Goal: Task Accomplishment & Management: Complete application form

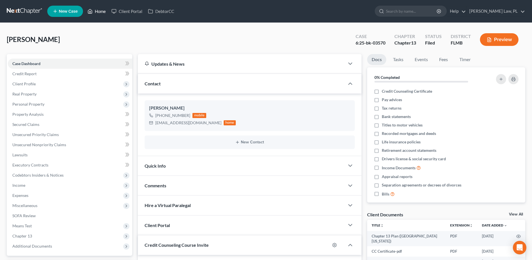
click at [100, 7] on link "Home" at bounding box center [97, 11] width 24 height 10
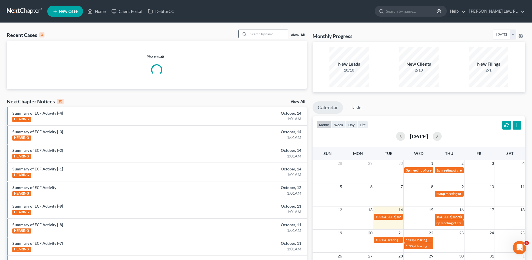
click at [262, 33] on input "search" at bounding box center [268, 34] width 39 height 8
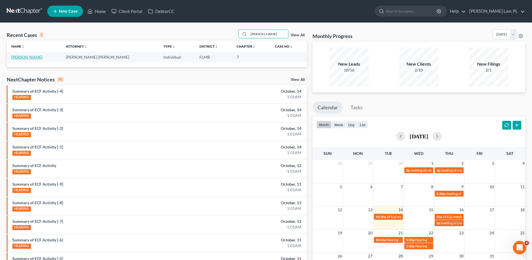
type input "[PERSON_NAME]"
click at [22, 58] on link "[PERSON_NAME]" at bounding box center [26, 57] width 31 height 5
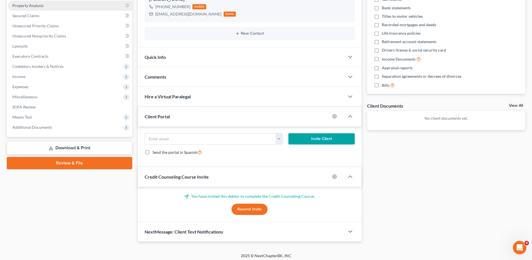
scroll to position [112, 0]
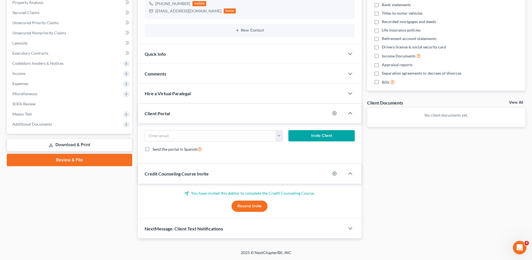
click at [172, 80] on div "Comments" at bounding box center [241, 73] width 207 height 19
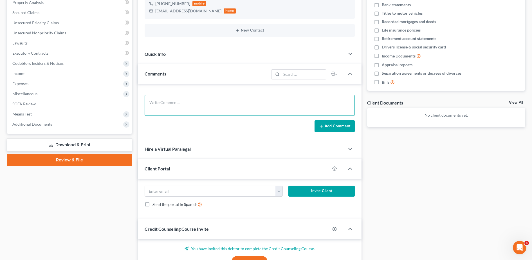
click at [180, 104] on textarea at bounding box center [250, 105] width 210 height 21
type textarea "10/14 came in and dropped off downpayment of $1,000"
click at [347, 125] on button "Add Comment" at bounding box center [334, 126] width 40 height 12
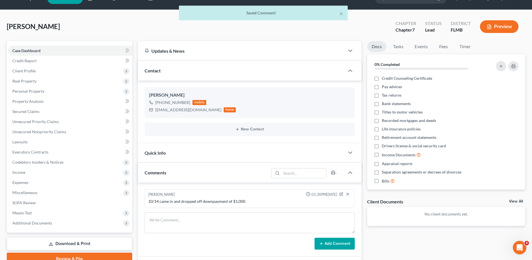
scroll to position [7, 0]
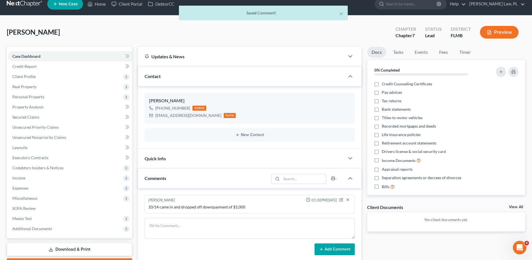
click at [102, 6] on div "× Saved Comment!" at bounding box center [263, 14] width 532 height 17
click at [98, 4] on link "Home" at bounding box center [97, 4] width 24 height 10
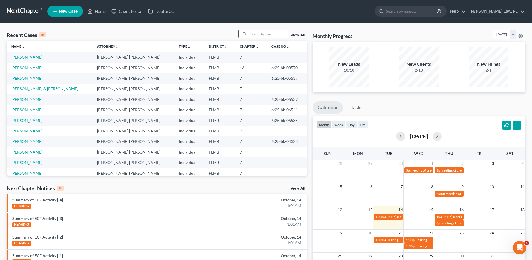
click at [266, 37] on input "search" at bounding box center [268, 34] width 39 height 8
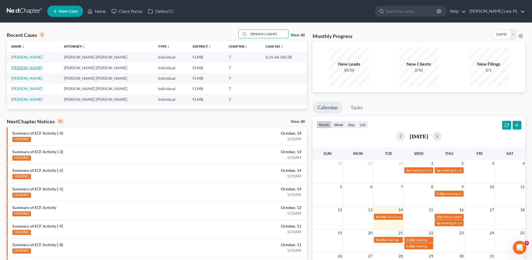
type input "[PERSON_NAME]"
click at [27, 67] on link "[PERSON_NAME]" at bounding box center [26, 67] width 31 height 5
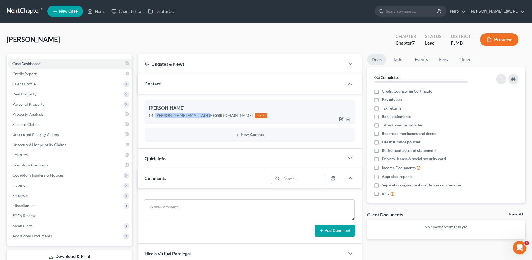
drag, startPoint x: 154, startPoint y: 116, endPoint x: 200, endPoint y: 118, distance: 45.9
click at [200, 118] on div "[PERSON_NAME][EMAIL_ADDRESS][DOMAIN_NAME] home" at bounding box center [208, 115] width 118 height 7
copy div "[PERSON_NAME][EMAIL_ADDRESS][DOMAIN_NAME]"
click at [157, 8] on link "DebtorCC" at bounding box center [161, 11] width 32 height 10
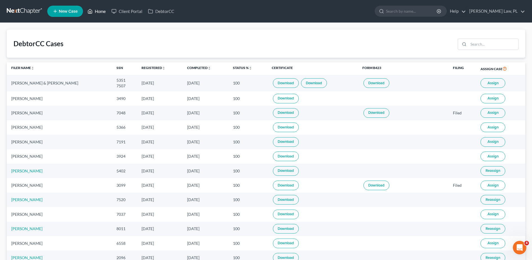
click at [102, 8] on link "Home" at bounding box center [97, 11] width 24 height 10
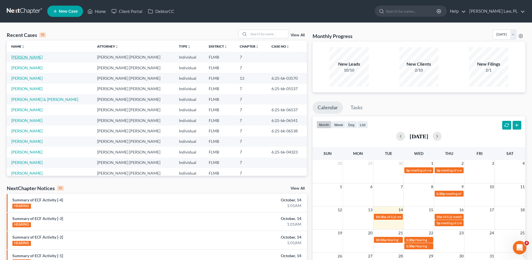
click at [23, 57] on link "[PERSON_NAME]" at bounding box center [26, 57] width 31 height 5
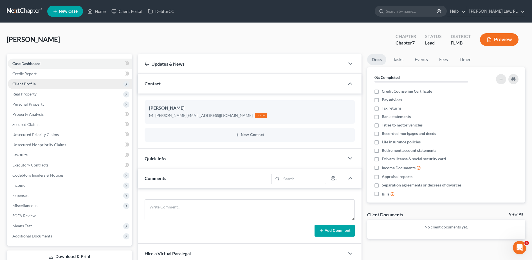
click at [32, 85] on span "Client Profile" at bounding box center [23, 83] width 23 height 5
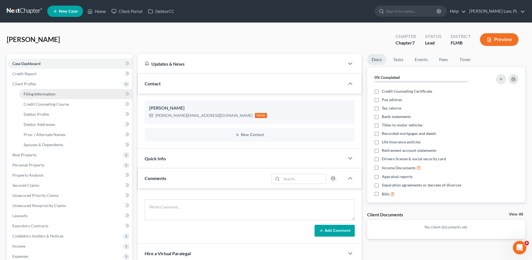
click at [44, 94] on span "Filing Information" at bounding box center [40, 93] width 32 height 5
select select "1"
select select "0"
select select "9"
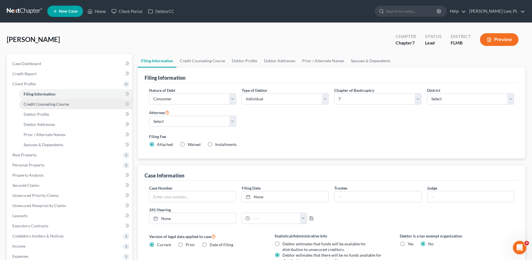
click at [51, 107] on link "Credit Counseling Course" at bounding box center [75, 104] width 113 height 10
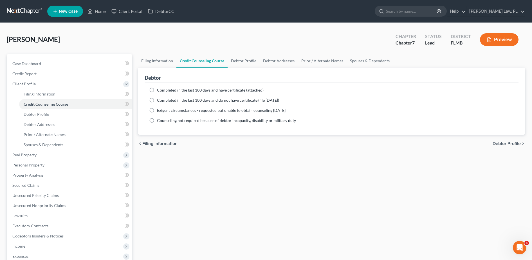
click at [157, 91] on label "Completed in the last 180 days and have certificate (attached)" at bounding box center [210, 90] width 107 height 6
click at [159, 91] on input "Completed in the last 180 days and have certificate (attached)" at bounding box center [161, 89] width 4 height 4
radio input "true"
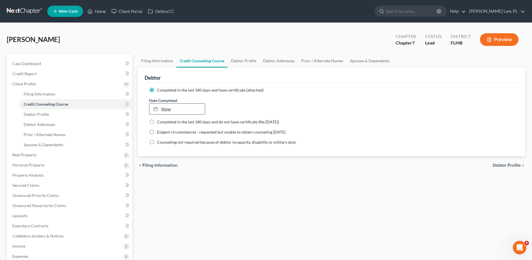
click at [178, 110] on link "None" at bounding box center [177, 108] width 56 height 11
type input "[DATE]"
click at [214, 173] on div "chevron_left Filing Information Debtor Profile chevron_right" at bounding box center [331, 165] width 387 height 18
click at [53, 73] on link "Credit Report" at bounding box center [70, 74] width 124 height 10
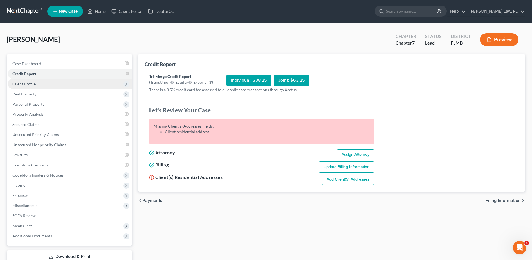
click at [52, 80] on span "Client Profile" at bounding box center [70, 84] width 124 height 10
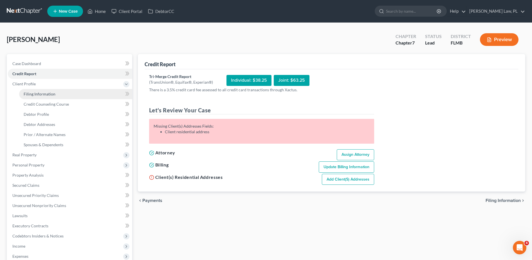
click at [51, 92] on span "Filing Information" at bounding box center [40, 93] width 32 height 5
select select "1"
select select "0"
select select "15"
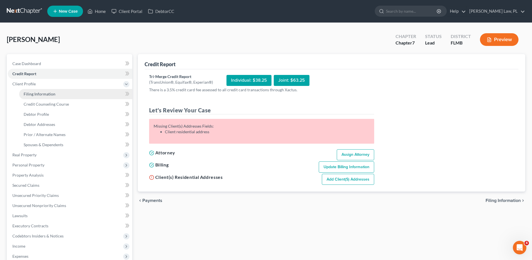
select select "0"
select select "9"
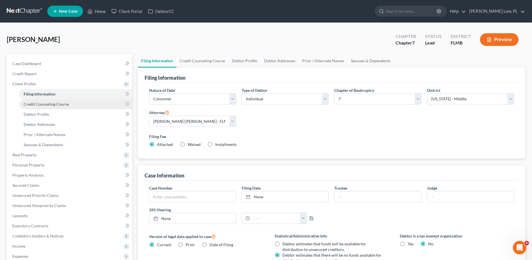
click at [50, 101] on link "Credit Counseling Course" at bounding box center [75, 104] width 113 height 10
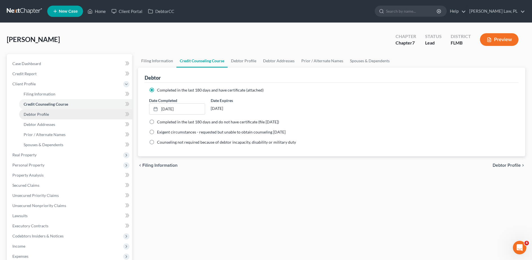
click at [48, 112] on span "Debtor Profile" at bounding box center [36, 114] width 25 height 5
select select "0"
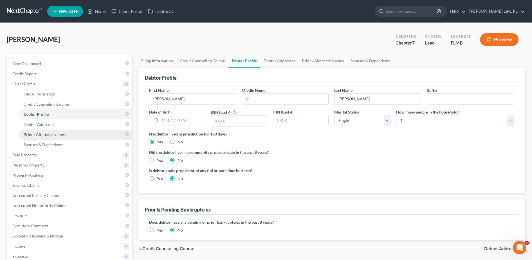
click at [46, 130] on link "Prior / Alternate Names" at bounding box center [75, 134] width 113 height 10
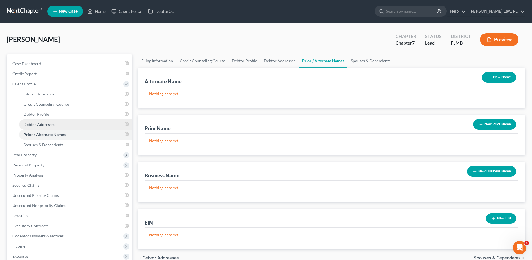
click at [52, 123] on span "Debtor Addresses" at bounding box center [39, 124] width 31 height 5
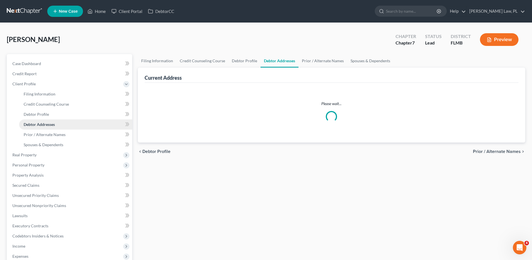
select select "0"
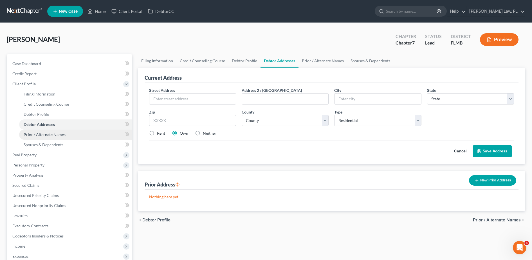
click at [55, 134] on span "Prior / Alternate Names" at bounding box center [45, 134] width 42 height 5
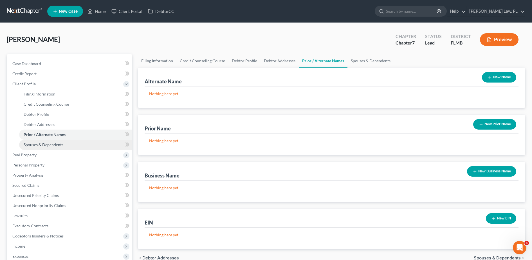
click at [56, 147] on span "Spouses & Dependents" at bounding box center [44, 144] width 40 height 5
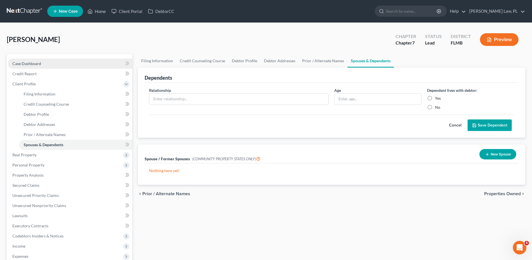
click at [93, 60] on link "Case Dashboard" at bounding box center [70, 63] width 124 height 10
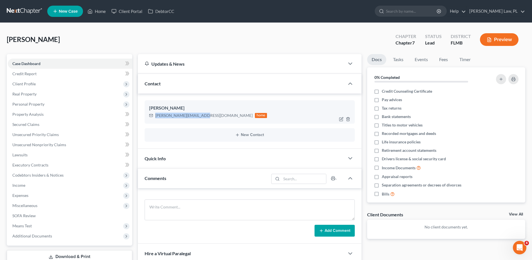
drag, startPoint x: 153, startPoint y: 116, endPoint x: 200, endPoint y: 122, distance: 47.0
click at [200, 122] on div "[PERSON_NAME] [PERSON_NAME][EMAIL_ADDRESS][DOMAIN_NAME] home" at bounding box center [250, 111] width 210 height 23
copy div "[PERSON_NAME][EMAIL_ADDRESS][DOMAIN_NAME]"
click at [53, 73] on link "Credit Report" at bounding box center [70, 74] width 124 height 10
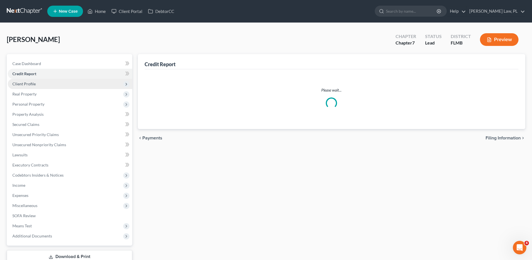
click at [43, 85] on span "Client Profile" at bounding box center [70, 84] width 124 height 10
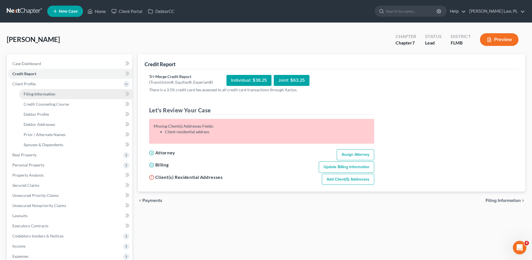
click at [42, 93] on span "Filing Information" at bounding box center [40, 93] width 32 height 5
select select "1"
select select "0"
select select "15"
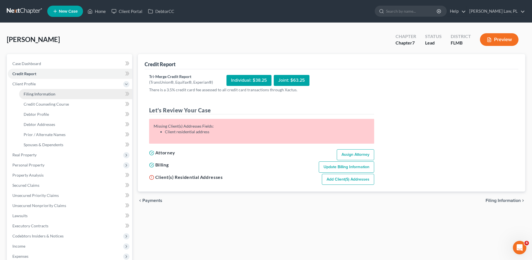
select select "0"
select select "9"
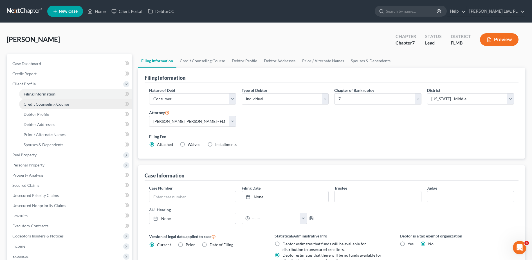
click at [31, 103] on span "Credit Counseling Course" at bounding box center [46, 104] width 45 height 5
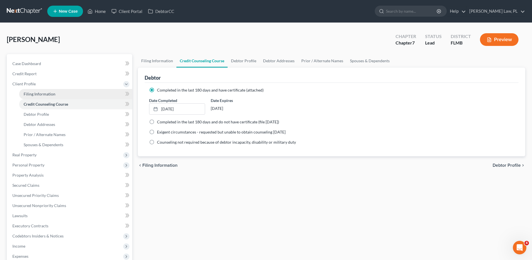
click at [53, 94] on span "Filing Information" at bounding box center [40, 93] width 32 height 5
select select "1"
select select "0"
select select "15"
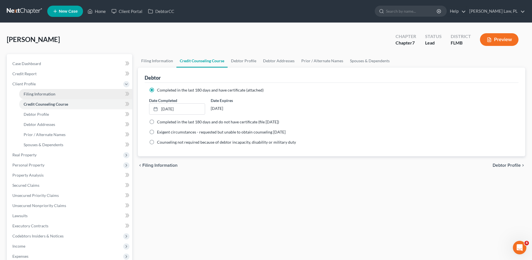
select select "0"
select select "9"
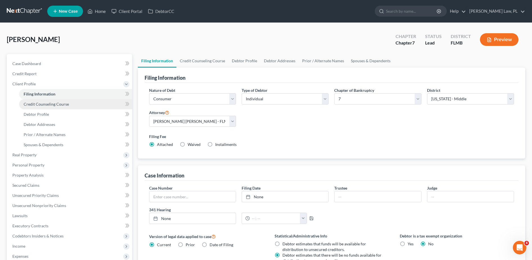
click at [52, 103] on span "Credit Counseling Course" at bounding box center [46, 104] width 45 height 5
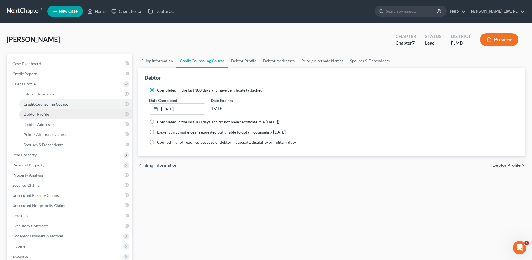
scroll to position [6, 0]
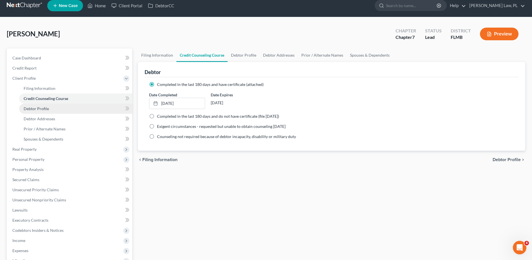
click at [44, 111] on link "Debtor Profile" at bounding box center [75, 108] width 113 height 10
select select "0"
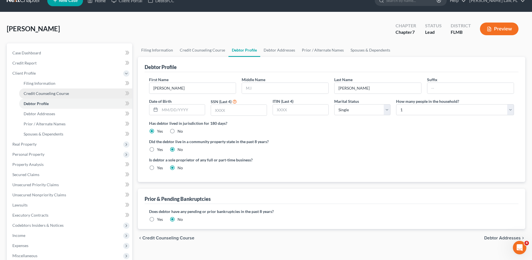
scroll to position [11, 0]
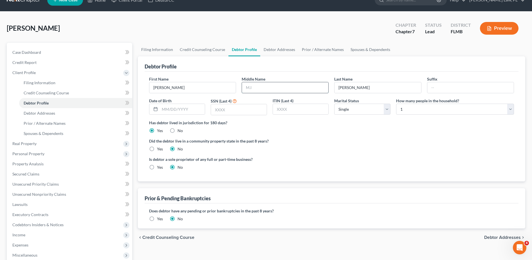
click at [262, 91] on input "text" at bounding box center [285, 87] width 86 height 11
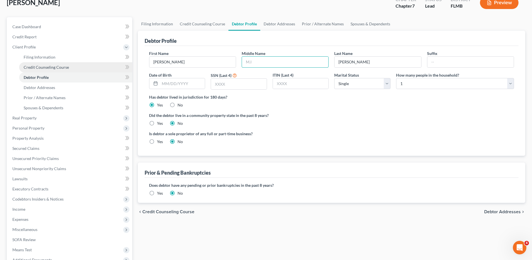
scroll to position [37, 0]
click at [287, 130] on ng-include "First Name [PERSON_NAME] Middle Name Last Name [PERSON_NAME] Date of Birth SSN …" at bounding box center [331, 100] width 365 height 98
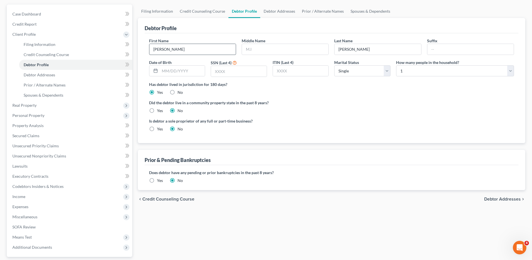
scroll to position [50, 0]
click at [257, 50] on input "text" at bounding box center [285, 48] width 86 height 11
type input "[PERSON_NAME]"
click at [189, 69] on input "text" at bounding box center [182, 70] width 45 height 11
type input "[DATE]"
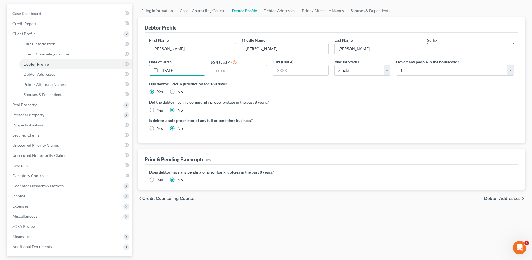
click at [438, 44] on input "text" at bounding box center [470, 48] width 86 height 11
type input "543883490"
click at [360, 69] on select "Select Single Married Separated Divorced Widowed" at bounding box center [362, 70] width 56 height 11
click at [334, 65] on select "Select Single Married Separated Divorced Widowed" at bounding box center [362, 70] width 56 height 11
click at [417, 70] on select "Select 1 2 3 4 5 6 7 8 9 10 11 12 13 14 15 16 17 18 19 20" at bounding box center [455, 70] width 118 height 11
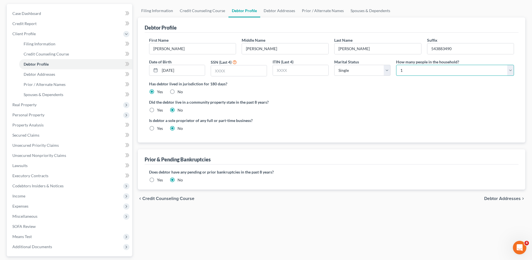
click at [396, 65] on select "Select 1 2 3 4 5 6 7 8 9 10 11 12 13 14 15 16 17 18 19 20" at bounding box center [455, 70] width 118 height 11
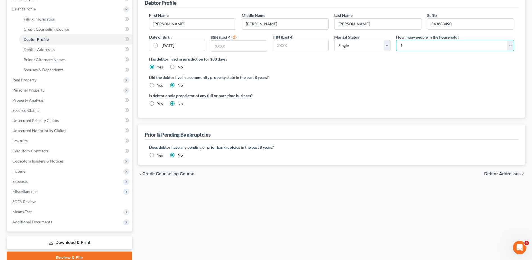
scroll to position [75, 0]
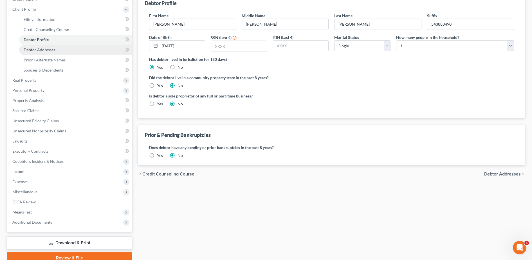
click at [64, 51] on link "Debtor Addresses" at bounding box center [75, 50] width 113 height 10
select select "0"
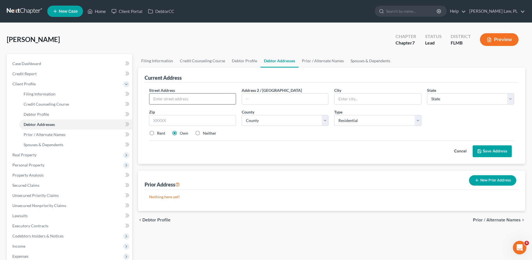
click at [175, 95] on input "text" at bounding box center [192, 98] width 86 height 11
type input "[STREET_ADDRESS]"
click at [181, 119] on input "text" at bounding box center [192, 120] width 87 height 11
type input "32909"
click at [308, 140] on div "Cancel Save Address" at bounding box center [331, 148] width 365 height 17
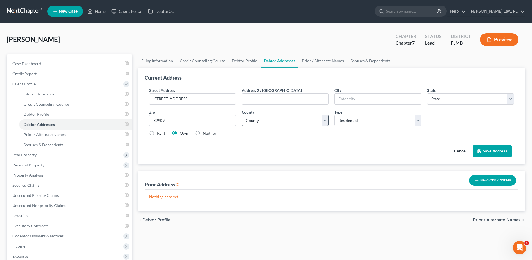
type input "[GEOGRAPHIC_DATA]"
select select "9"
click at [277, 122] on select "County" at bounding box center [285, 120] width 87 height 11
select select "4"
click at [242, 115] on select "County [GEOGRAPHIC_DATA] [GEOGRAPHIC_DATA] [GEOGRAPHIC_DATA] [GEOGRAPHIC_DATA] …" at bounding box center [285, 120] width 87 height 11
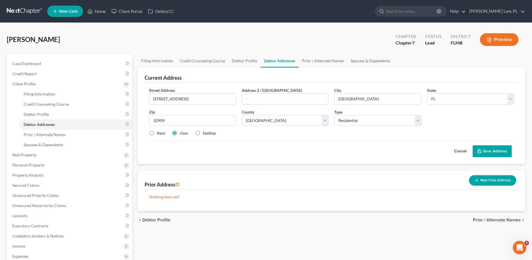
click at [259, 140] on div "Cancel Save Address" at bounding box center [331, 148] width 365 height 17
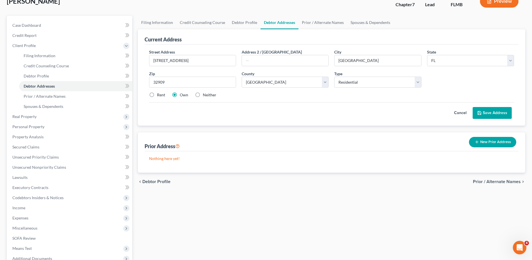
scroll to position [39, 0]
click at [209, 94] on label "Neither" at bounding box center [209, 94] width 13 height 6
click at [209, 94] on input "Neither" at bounding box center [207, 93] width 4 height 4
radio input "true"
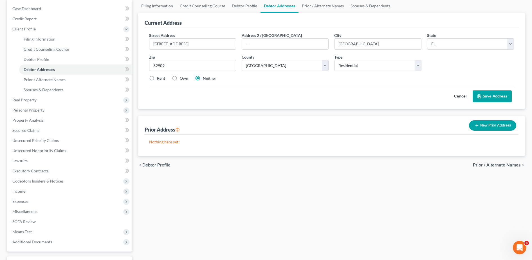
scroll to position [63, 0]
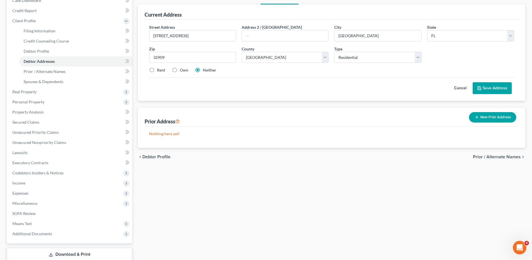
click at [483, 85] on button "Save Address" at bounding box center [491, 88] width 39 height 12
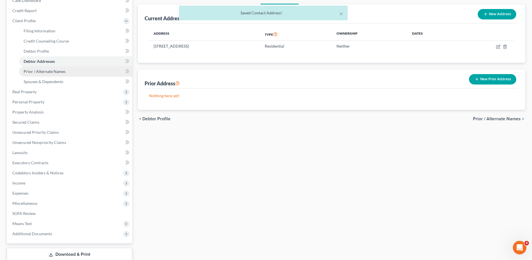
click at [82, 73] on link "Prior / Alternate Names" at bounding box center [75, 71] width 113 height 10
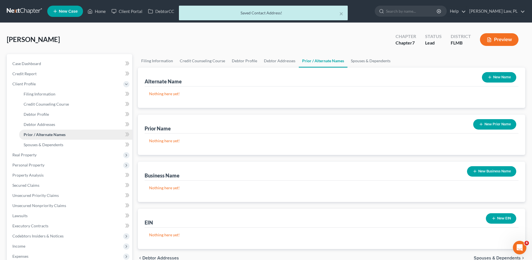
scroll to position [20, 0]
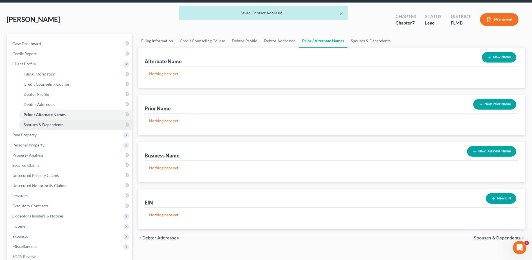
click at [65, 122] on link "Spouses & Dependents" at bounding box center [75, 125] width 113 height 10
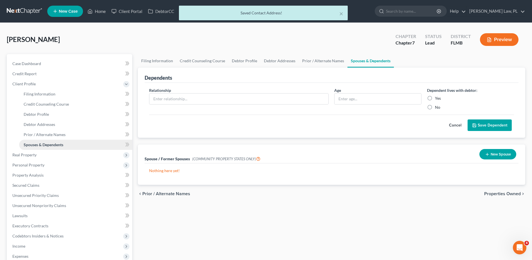
scroll to position [31, 0]
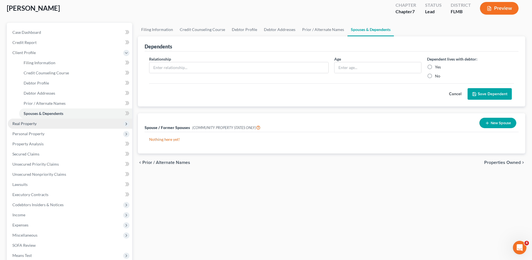
click at [48, 125] on span "Real Property" at bounding box center [70, 123] width 124 height 10
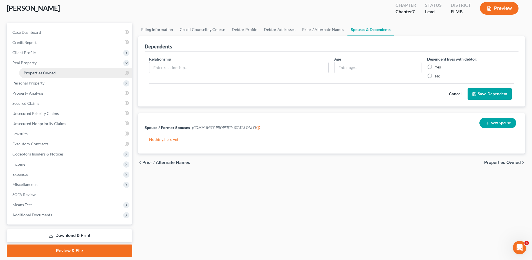
click at [53, 74] on span "Properties Owned" at bounding box center [40, 72] width 32 height 5
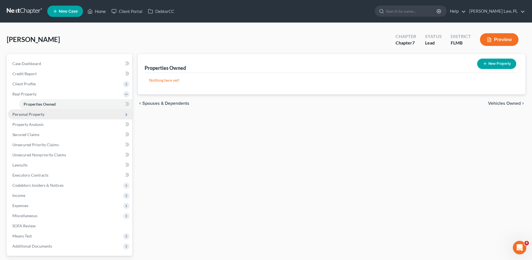
click at [79, 115] on span "Personal Property" at bounding box center [70, 114] width 124 height 10
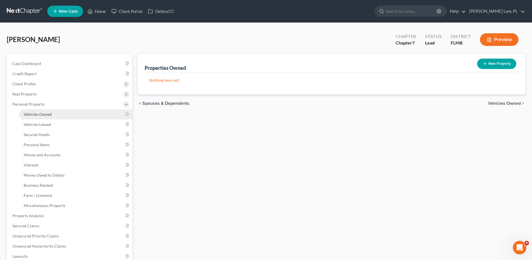
click at [53, 113] on link "Vehicles Owned" at bounding box center [75, 114] width 113 height 10
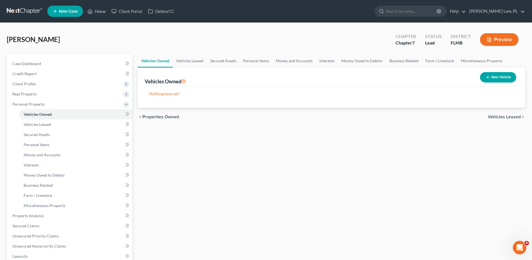
click at [508, 73] on button "New Vehicle" at bounding box center [498, 77] width 36 height 10
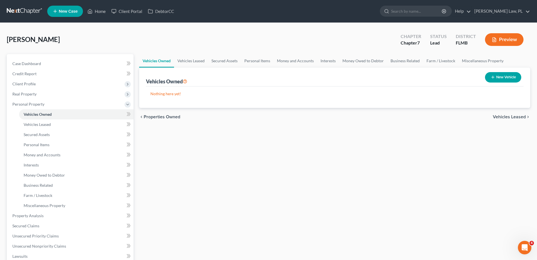
select select "0"
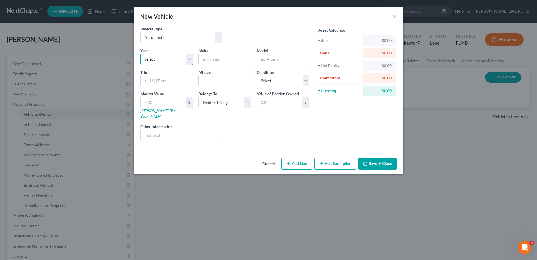
click at [175, 58] on select "Select 2026 2025 2024 2023 2022 2021 2020 2019 2018 2017 2016 2015 2014 2013 20…" at bounding box center [166, 58] width 53 height 11
select select "18"
click at [140, 53] on select "Select 2026 2025 2024 2023 2022 2021 2020 2019 2018 2017 2016 2015 2014 2013 20…" at bounding box center [166, 58] width 53 height 11
click at [236, 62] on input "text" at bounding box center [225, 59] width 52 height 11
type input "Ford"
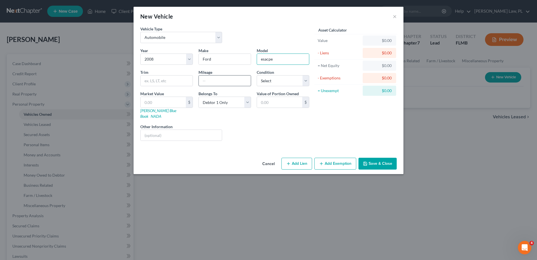
type input "esacpe"
click at [231, 79] on input "text" at bounding box center [225, 80] width 52 height 11
type input "165000"
click at [268, 80] on select "Select Excellent Very Good Good Fair Poor" at bounding box center [283, 80] width 53 height 11
select select "3"
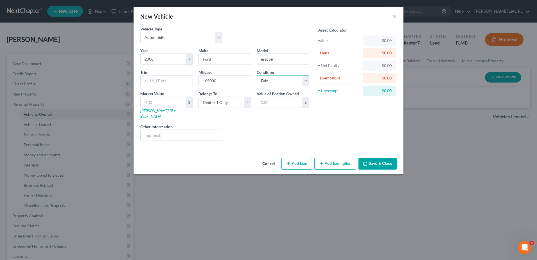
click at [257, 75] on select "Select Excellent Very Good Good Fair Poor" at bounding box center [283, 80] width 53 height 11
click at [371, 159] on button "Save & Close" at bounding box center [378, 163] width 38 height 12
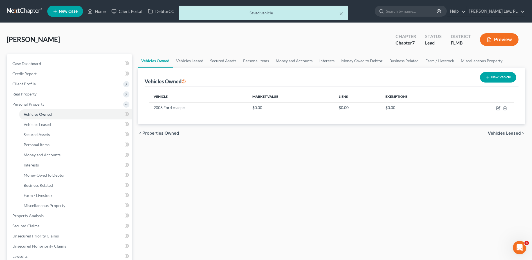
scroll to position [21, 0]
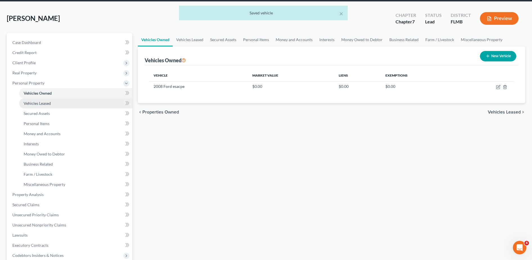
click at [51, 102] on span "Vehicles Leased" at bounding box center [37, 103] width 27 height 5
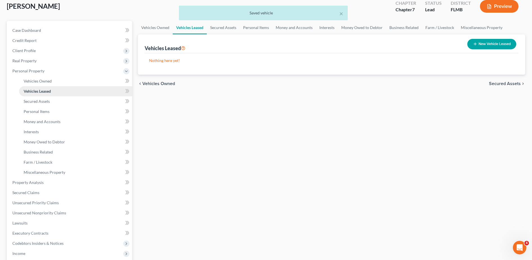
scroll to position [33, 0]
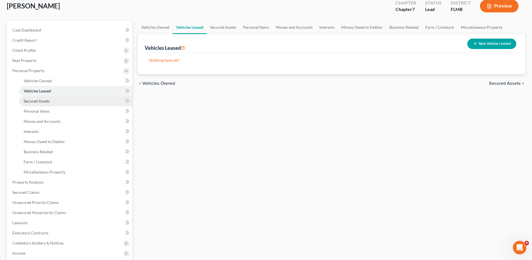
click at [47, 103] on link "Secured Assets" at bounding box center [75, 101] width 113 height 10
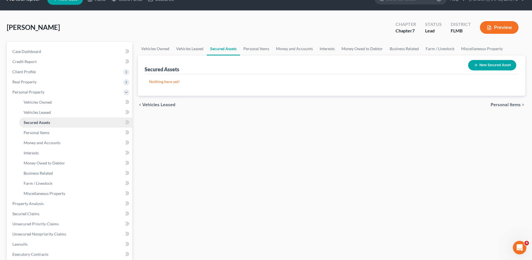
scroll to position [28, 0]
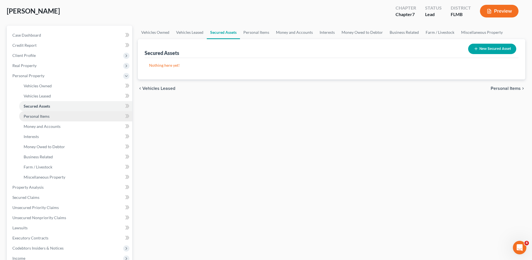
click at [45, 116] on span "Personal Items" at bounding box center [37, 116] width 26 height 5
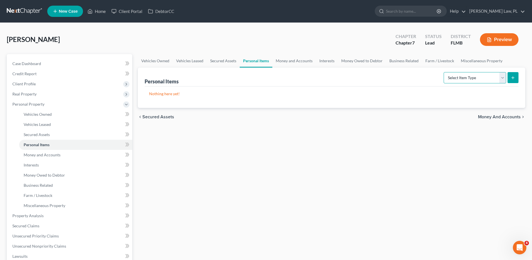
click at [451, 81] on select "Select Item Type Clothing Collectibles Of Value Electronics Firearms Household …" at bounding box center [474, 77] width 62 height 11
select select "clothing"
click at [444, 72] on select "Select Item Type Clothing Collectibles Of Value Electronics Firearms Household …" at bounding box center [474, 77] width 62 height 11
click at [513, 80] on button "submit" at bounding box center [512, 77] width 11 height 11
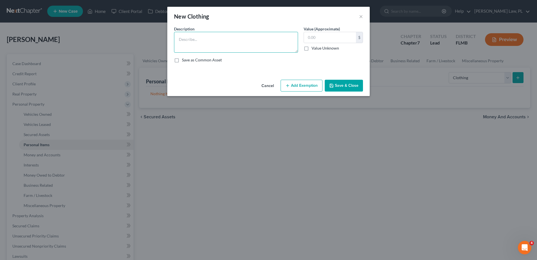
click at [239, 44] on textarea at bounding box center [236, 42] width 124 height 21
type textarea "Mens wardobe"
click at [358, 82] on button "Save & Close" at bounding box center [344, 86] width 38 height 12
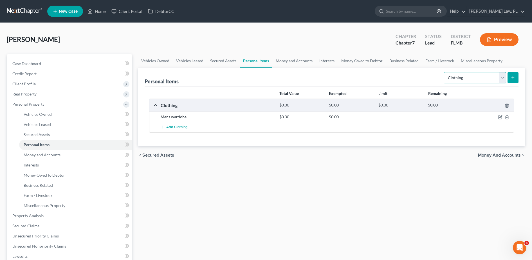
click at [449, 77] on select "Select Item Type Clothing Collectibles Of Value Electronics Firearms Household …" at bounding box center [474, 77] width 62 height 11
select select "electronics"
click at [444, 72] on select "Select Item Type Clothing Collectibles Of Value Electronics Firearms Household …" at bounding box center [474, 77] width 62 height 11
click at [510, 75] on icon "submit" at bounding box center [512, 77] width 4 height 4
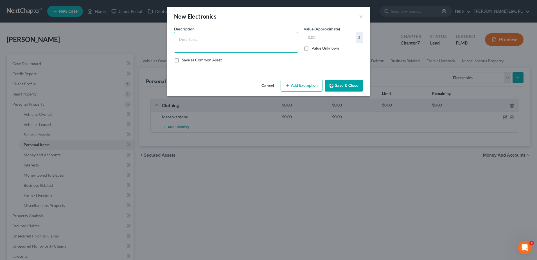
click at [242, 43] on textarea at bounding box center [236, 42] width 124 height 21
type textarea "Cell phone, 56'Tv"
click at [346, 84] on button "Save & Close" at bounding box center [344, 86] width 38 height 12
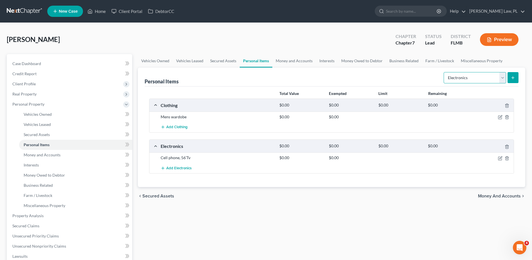
click at [461, 81] on select "Select Item Type Clothing Collectibles Of Value Electronics Firearms Household …" at bounding box center [474, 77] width 62 height 11
select select "firearms"
click at [444, 72] on select "Select Item Type Clothing Collectibles Of Value Electronics Firearms Household …" at bounding box center [474, 77] width 62 height 11
click at [506, 78] on select "Select Item Type Clothing Collectibles Of Value Electronics Firearms Household …" at bounding box center [474, 77] width 62 height 11
click at [509, 80] on button "submit" at bounding box center [512, 77] width 11 height 11
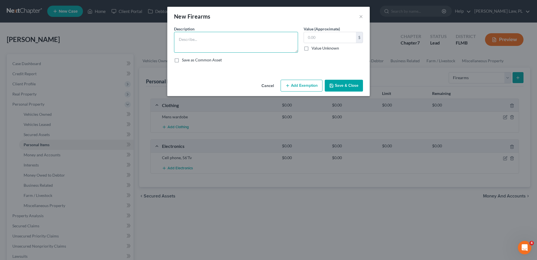
click at [238, 48] on textarea at bounding box center [236, 42] width 124 height 21
type textarea "[PERSON_NAME] and [PERSON_NAME] 9mm"
click at [349, 84] on button "Save & Close" at bounding box center [344, 86] width 38 height 12
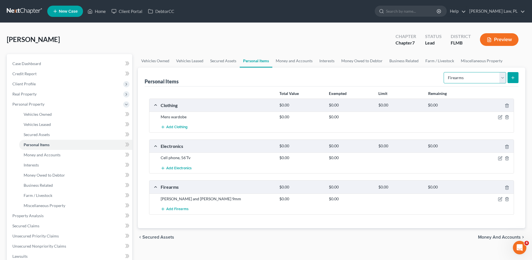
click at [457, 77] on select "Select Item Type Clothing Collectibles Of Value Electronics Firearms Household …" at bounding box center [474, 77] width 62 height 11
select select "household_goods"
click at [444, 72] on select "Select Item Type Clothing Collectibles Of Value Electronics Firearms Household …" at bounding box center [474, 77] width 62 height 11
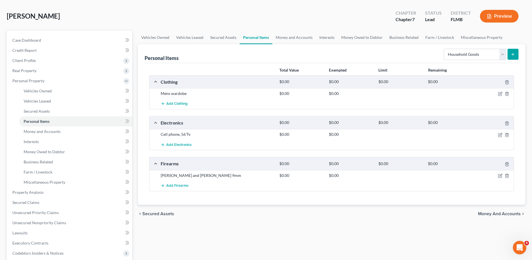
click at [513, 56] on icon "submit" at bounding box center [512, 54] width 4 height 4
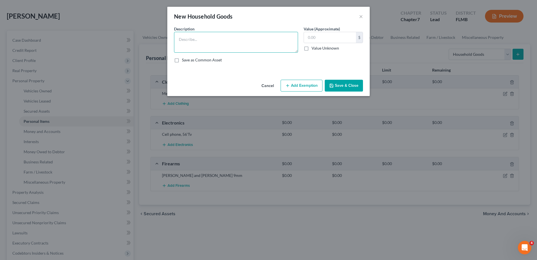
click at [241, 43] on textarea at bounding box center [236, 42] width 124 height 21
type textarea "lin=ving with firflmom i nfully funished home"
click at [353, 88] on button "Save & Close" at bounding box center [344, 86] width 38 height 12
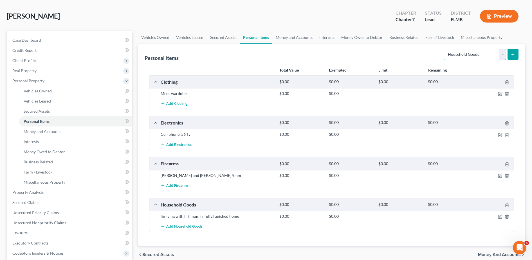
click at [472, 55] on select "Select Item Type Clothing Collectibles Of Value Electronics Firearms Household …" at bounding box center [474, 54] width 62 height 11
select select "jewelry"
click at [444, 49] on select "Select Item Type Clothing Collectibles Of Value Electronics Firearms Household …" at bounding box center [474, 54] width 62 height 11
click at [509, 58] on button "submit" at bounding box center [512, 54] width 11 height 11
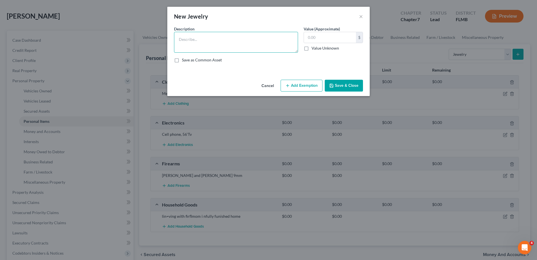
click at [234, 40] on textarea at bounding box center [236, 42] width 124 height 21
type textarea "C"
type textarea "2 watches"
click at [339, 89] on button "Save & Close" at bounding box center [344, 86] width 38 height 12
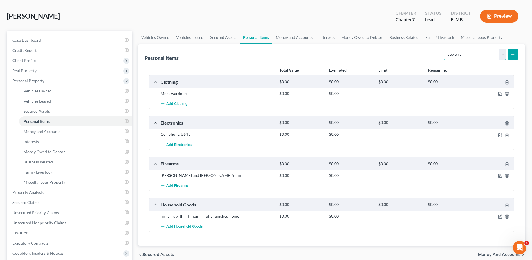
click at [476, 55] on select "Select Item Type Clothing Collectibles Of Value Electronics Firearms Household …" at bounding box center [474, 54] width 62 height 11
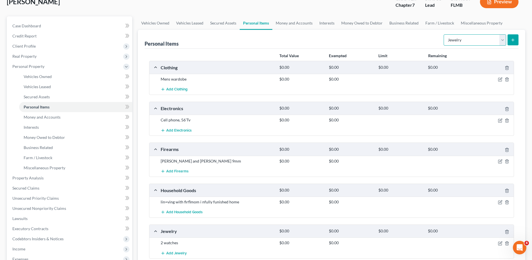
scroll to position [36, 0]
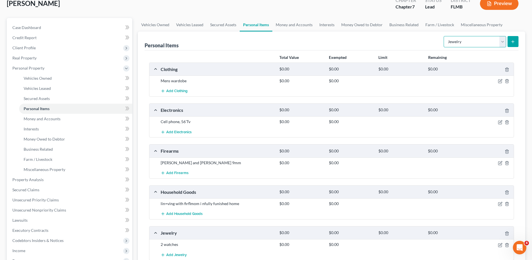
click at [482, 44] on select "Select Item Type Clothing Collectibles Of Value Electronics Firearms Household …" at bounding box center [474, 41] width 62 height 11
select select "sports_and_hobby_equipment"
click at [444, 36] on select "Select Item Type Clothing Collectibles Of Value Electronics Firearms Household …" at bounding box center [474, 41] width 62 height 11
click at [511, 44] on button "submit" at bounding box center [512, 41] width 11 height 11
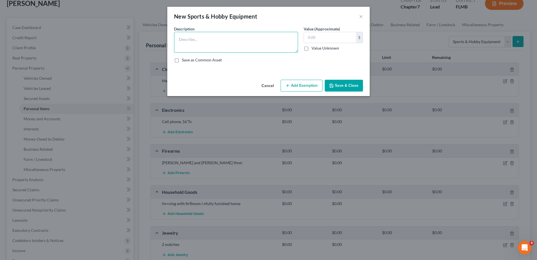
click at [237, 46] on textarea at bounding box center [236, 42] width 124 height 21
type textarea "Disc golf, dics"
click at [350, 85] on button "Save & Close" at bounding box center [344, 86] width 38 height 12
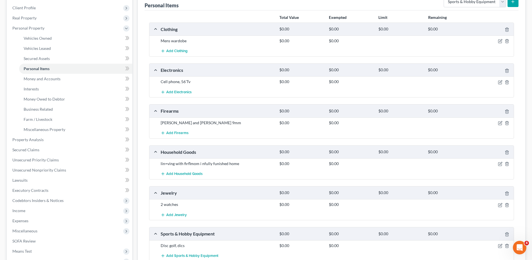
scroll to position [55, 0]
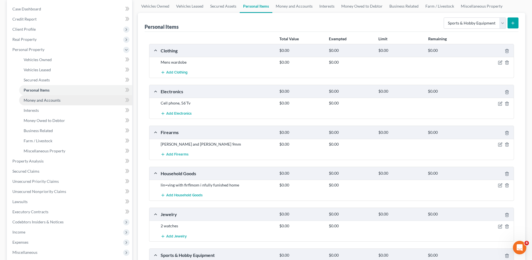
click at [69, 99] on link "Money and Accounts" at bounding box center [75, 100] width 113 height 10
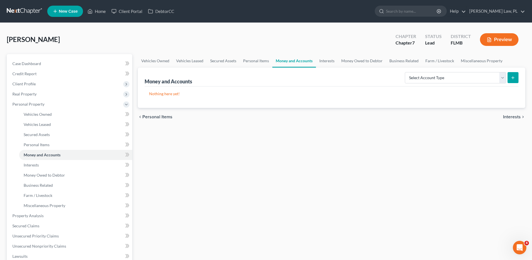
scroll to position [35, 0]
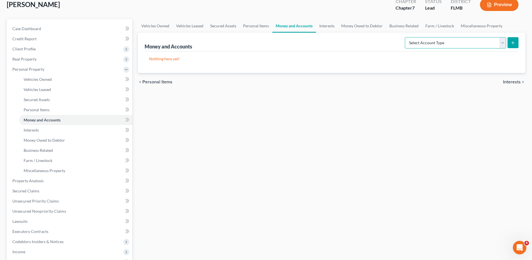
click at [431, 38] on select "Select Account Type Brokerage Cash on Hand Certificates of Deposit Checking Acc…" at bounding box center [455, 42] width 101 height 11
select select "checking"
click at [406, 37] on select "Select Account Type Brokerage Cash on Hand Certificates of Deposit Checking Acc…" at bounding box center [455, 42] width 101 height 11
click at [515, 43] on icon "submit" at bounding box center [512, 42] width 4 height 4
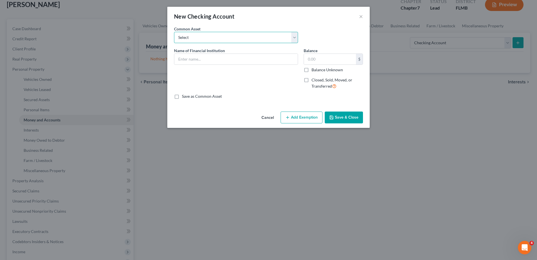
click at [225, 37] on select "Select Chime Financial Chime Financial USAA TD Bank Space Coast Credit Union Ba…" at bounding box center [236, 37] width 124 height 11
select select "4"
click at [174, 32] on select "Select Chime Financial Chime Financial USAA TD Bank Space Coast Credit Union Ba…" at bounding box center [236, 37] width 124 height 11
type input "Space Coast Credit Union"
click at [338, 57] on input "text" at bounding box center [330, 59] width 52 height 11
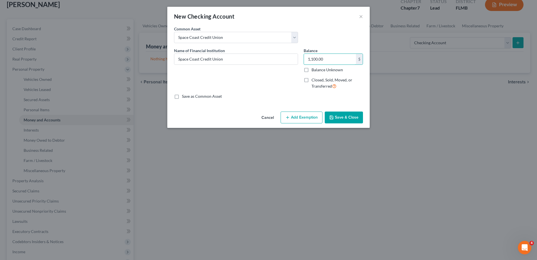
type input "1,100.00"
click at [345, 113] on button "Save & Close" at bounding box center [344, 117] width 38 height 12
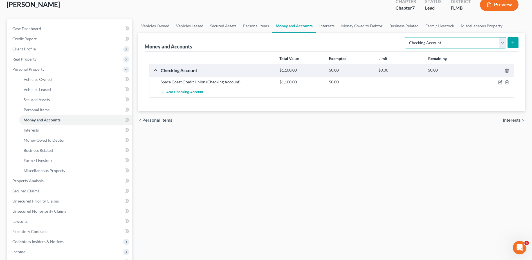
click at [427, 44] on select "Select Account Type Brokerage Cash on Hand Certificates of Deposit Checking Acc…" at bounding box center [455, 42] width 101 height 11
select select "savings"
click at [406, 37] on select "Select Account Type Brokerage Cash on Hand Certificates of Deposit Checking Acc…" at bounding box center [455, 42] width 101 height 11
click at [510, 42] on button "submit" at bounding box center [512, 42] width 11 height 11
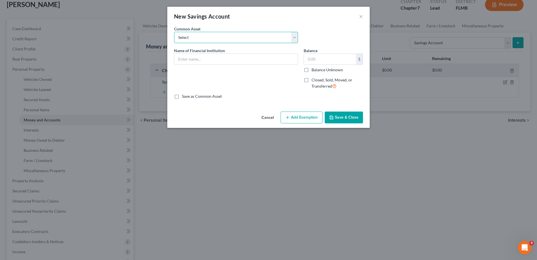
click at [242, 40] on select "Select Community Credit Union Chase Bank Security Service Federal Credit Union …" at bounding box center [236, 37] width 124 height 11
drag, startPoint x: 221, startPoint y: 28, endPoint x: 221, endPoint y: 38, distance: 9.6
click at [221, 28] on div "Common Asset Select Community Credit Union Chase Bank Security Service Federal …" at bounding box center [236, 34] width 130 height 17
click at [219, 59] on input "text" at bounding box center [235, 59] width 123 height 11
type input "sccu"
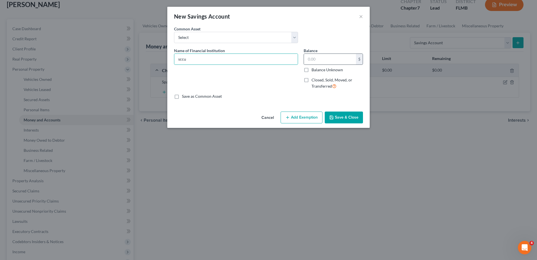
click at [340, 64] on div "$" at bounding box center [333, 58] width 59 height 11
click at [331, 61] on input "text" at bounding box center [330, 59] width 52 height 11
type input "600.00"
click at [353, 116] on button "Save & Close" at bounding box center [344, 117] width 38 height 12
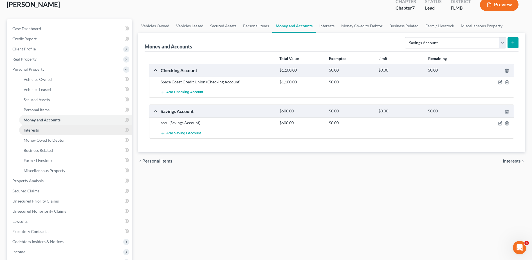
click at [31, 132] on span "Interests" at bounding box center [31, 129] width 15 height 5
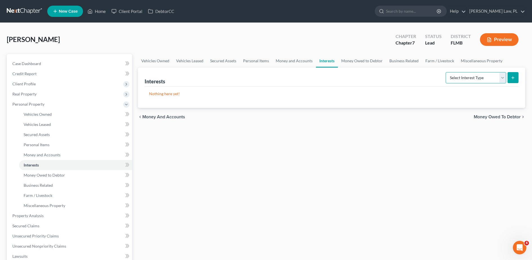
click at [459, 80] on select "Select Interest Type 401K Annuity Bond Education IRA Government Bond Government…" at bounding box center [475, 77] width 60 height 11
select select "other_retirement_plan"
click at [446, 72] on select "Select Interest Type 401K Annuity Bond Education IRA Government Bond Government…" at bounding box center [475, 77] width 60 height 11
click at [510, 77] on button "submit" at bounding box center [512, 77] width 11 height 11
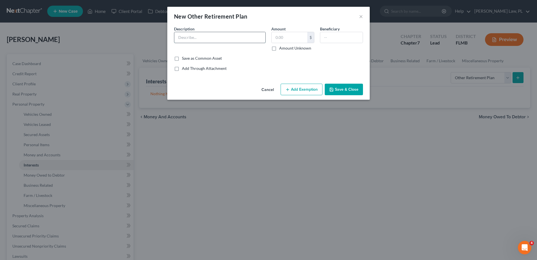
click at [224, 40] on input "text" at bounding box center [219, 37] width 91 height 11
type input "1"
click at [283, 37] on input "text" at bounding box center [290, 37] width 36 height 11
type input "10,000"
click at [204, 38] on input "text" at bounding box center [219, 37] width 91 height 11
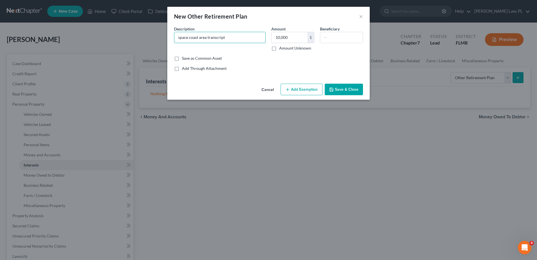
type input "space coast area transcript"
click at [344, 87] on button "Save & Close" at bounding box center [344, 90] width 38 height 12
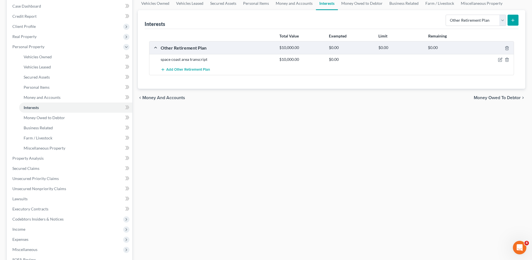
scroll to position [59, 0]
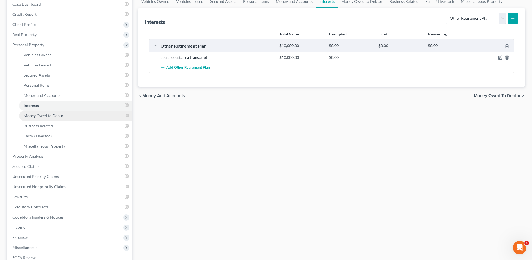
click at [61, 118] on link "Money Owed to Debtor" at bounding box center [75, 116] width 113 height 10
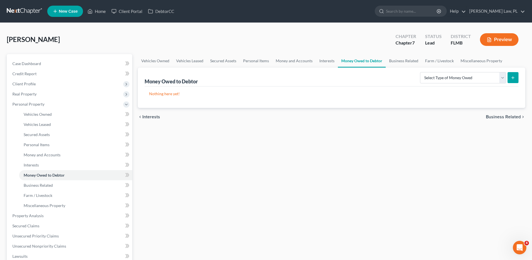
scroll to position [11, 0]
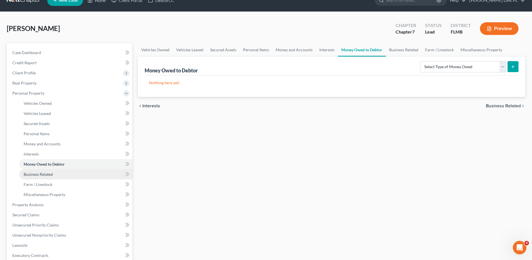
click at [45, 177] on link "Business Related" at bounding box center [75, 174] width 113 height 10
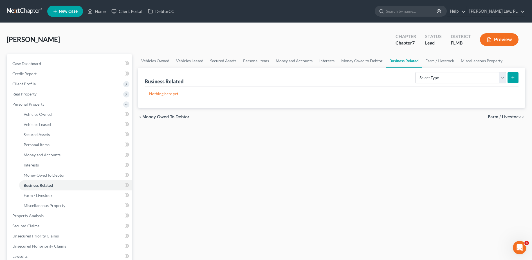
scroll to position [11, 0]
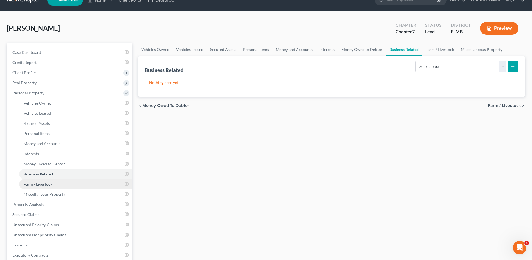
click at [64, 186] on link "Farm / Livestock" at bounding box center [75, 184] width 113 height 10
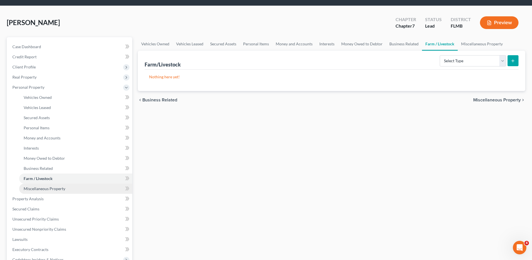
click at [73, 188] on link "Miscellaneous Property" at bounding box center [75, 188] width 113 height 10
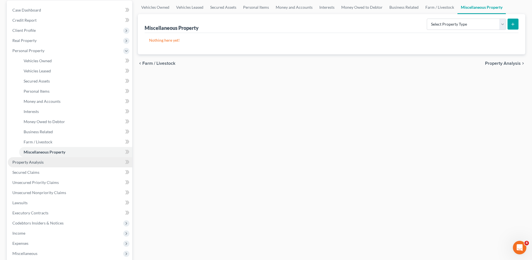
scroll to position [55, 0]
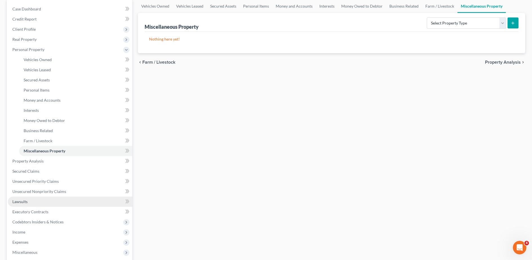
click at [33, 201] on link "Lawsuits" at bounding box center [70, 201] width 124 height 10
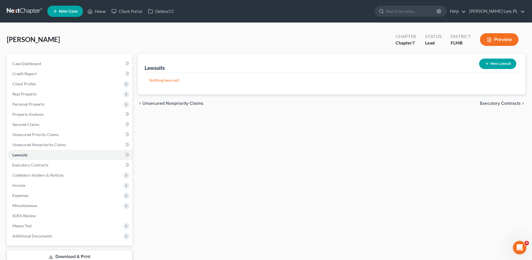
click at [502, 63] on button "New Lawsuit" at bounding box center [497, 63] width 37 height 10
select select "0"
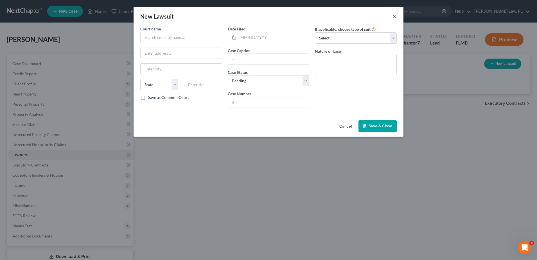
click at [394, 15] on button "×" at bounding box center [395, 16] width 4 height 7
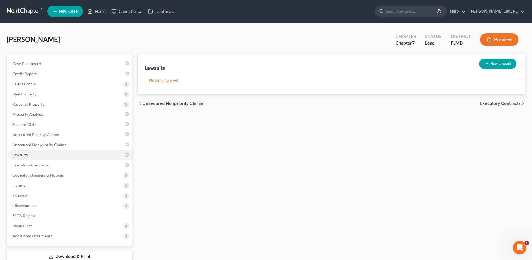
click at [505, 66] on button "New Lawsuit" at bounding box center [497, 63] width 37 height 10
select select "0"
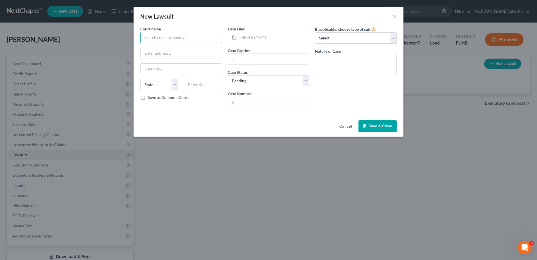
click at [183, 37] on input "text" at bounding box center [181, 37] width 82 height 11
drag, startPoint x: 186, startPoint y: 37, endPoint x: 121, endPoint y: 34, distance: 64.2
click at [121, 34] on div "New Lawsuit × Court name * califronia State [US_STATE] AK AR AZ CA CO [GEOGRAPH…" at bounding box center [268, 130] width 537 height 260
click at [267, 76] on select "Select Pending On Appeal Concluded" at bounding box center [269, 80] width 82 height 11
click at [209, 68] on input "text" at bounding box center [181, 69] width 81 height 11
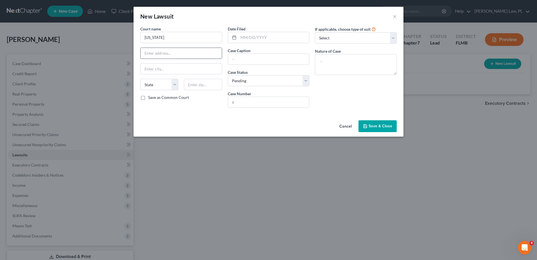
click at [191, 55] on input "text" at bounding box center [181, 53] width 81 height 11
click at [188, 40] on input "[US_STATE]" at bounding box center [181, 37] width 82 height 11
click at [253, 76] on select "Select Pending On Appeal Concluded" at bounding box center [269, 80] width 82 height 11
type input "[US_STATE] court"
click at [252, 76] on select "Select Pending On Appeal Concluded" at bounding box center [269, 80] width 82 height 11
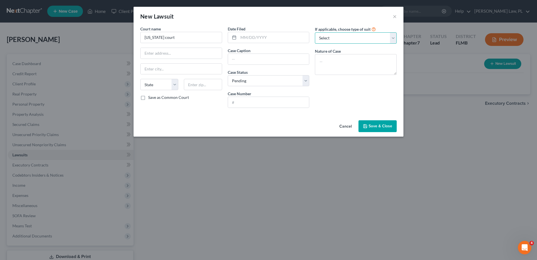
click at [333, 42] on select "Select Repossession Garnishment Foreclosure Attached, Seized, Or Levied Other" at bounding box center [356, 37] width 82 height 11
click at [324, 20] on div "New Lawsuit ×" at bounding box center [269, 16] width 270 height 19
click at [340, 56] on textarea at bounding box center [356, 64] width 82 height 21
type textarea "Credit Card Debt"
click at [179, 56] on input "text" at bounding box center [181, 53] width 81 height 11
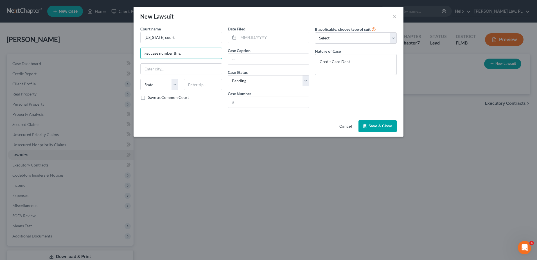
type input "get case number this."
click at [380, 124] on span "Save & Close" at bounding box center [381, 125] width 24 height 5
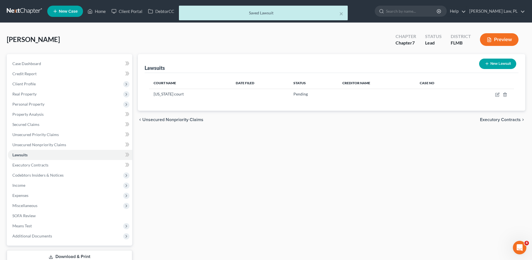
scroll to position [24, 0]
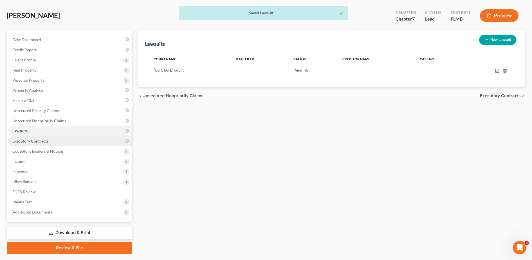
click at [73, 141] on link "Executory Contracts" at bounding box center [70, 141] width 124 height 10
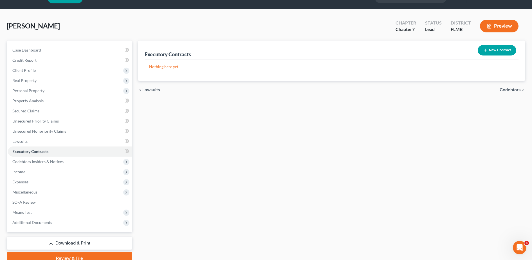
scroll to position [14, 0]
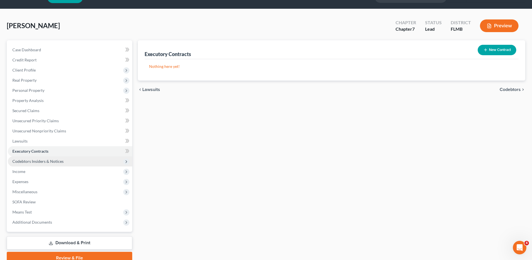
click at [66, 160] on span "Codebtors Insiders & Notices" at bounding box center [70, 161] width 124 height 10
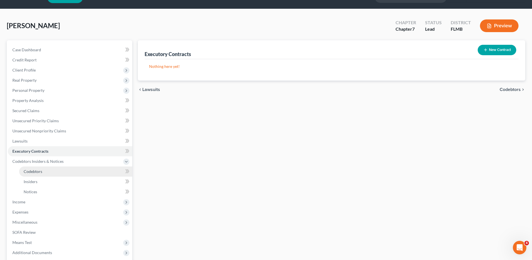
click at [40, 172] on span "Codebtors" at bounding box center [33, 171] width 19 height 5
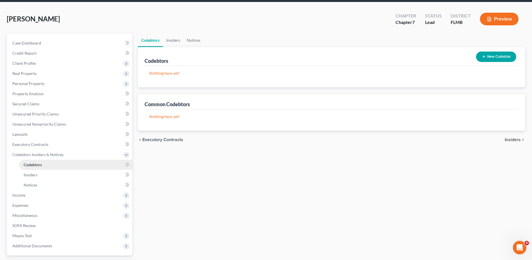
scroll to position [22, 0]
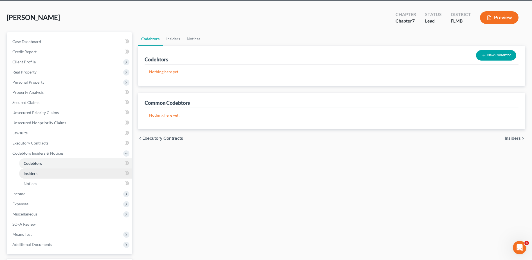
click at [32, 171] on span "Insiders" at bounding box center [31, 173] width 14 height 5
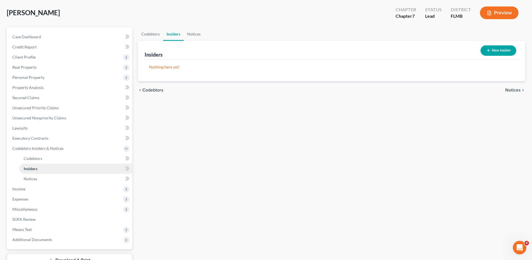
scroll to position [28, 0]
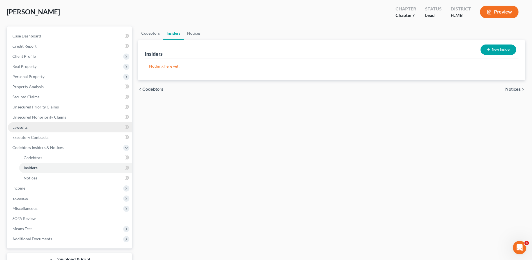
click at [39, 126] on link "Lawsuits" at bounding box center [70, 127] width 124 height 10
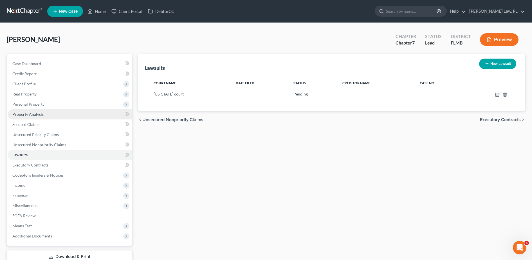
click at [48, 116] on link "Property Analysis" at bounding box center [70, 114] width 124 height 10
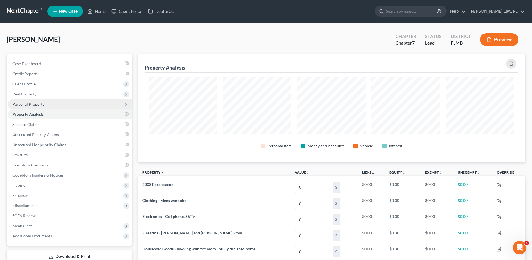
click at [44, 99] on span "Personal Property" at bounding box center [70, 104] width 124 height 10
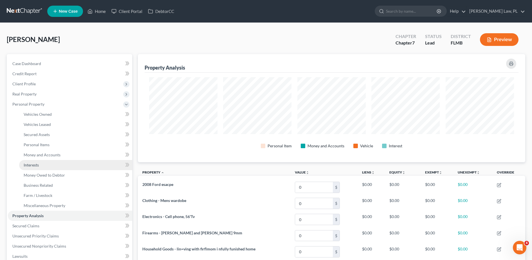
click at [48, 163] on link "Interests" at bounding box center [75, 165] width 113 height 10
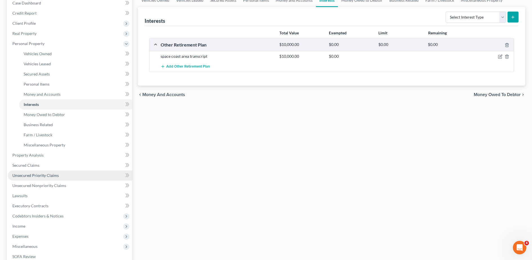
scroll to position [61, 0]
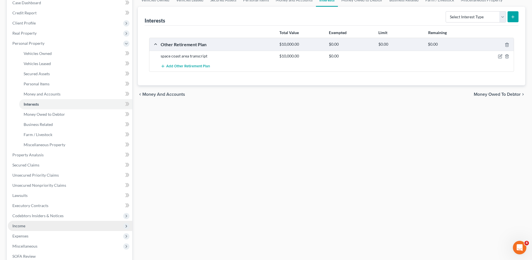
click at [29, 226] on span "Income" at bounding box center [70, 225] width 124 height 10
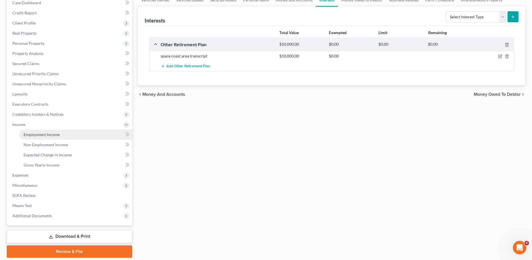
click at [41, 134] on span "Employment Income" at bounding box center [42, 134] width 36 height 5
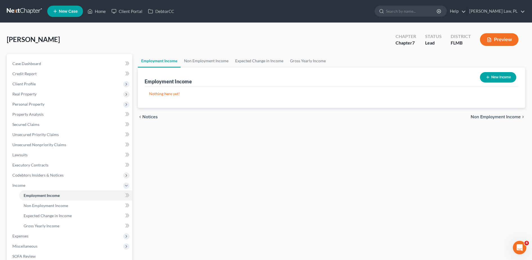
click at [493, 75] on button "New Income" at bounding box center [498, 77] width 36 height 10
select select "0"
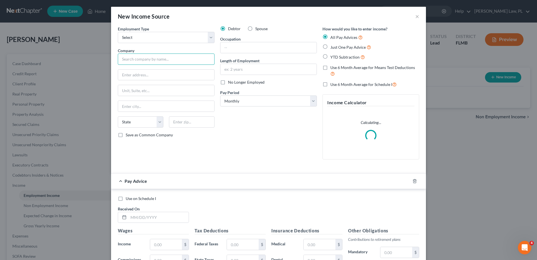
click at [150, 64] on input "text" at bounding box center [166, 58] width 97 height 11
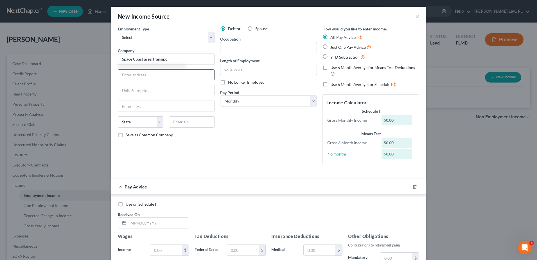
click at [132, 78] on input "text" at bounding box center [166, 74] width 96 height 11
click at [165, 64] on input "Space Coast area Transipc" at bounding box center [166, 58] width 97 height 11
type input "[GEOGRAPHIC_DATA] area Transcit"
click at [248, 55] on div "Debtor Spouse Occupation Length of Employment No Longer Employed Pay Period * S…" at bounding box center [268, 97] width 102 height 143
click at [226, 40] on label "Occupation" at bounding box center [230, 39] width 21 height 6
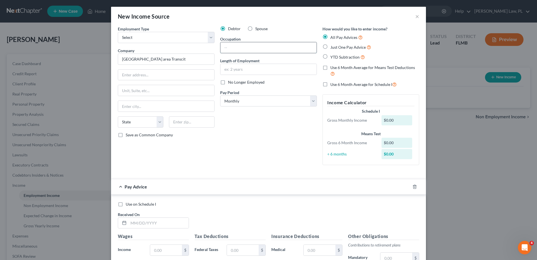
click at [233, 50] on input "text" at bounding box center [268, 47] width 96 height 11
type input "O"
type input "Vehicle Operator"
click at [251, 69] on input "text" at bounding box center [268, 69] width 96 height 11
type input "5 years"
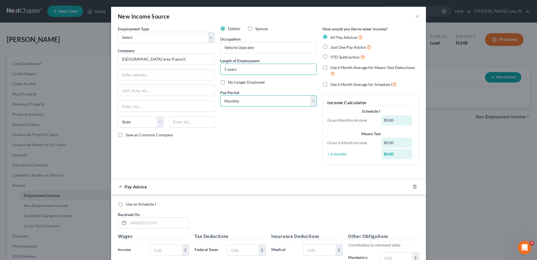
click at [255, 100] on select "Select Monthly Twice Monthly Every Other Week Weekly" at bounding box center [268, 100] width 97 height 11
select select "2"
click at [220, 95] on select "Select Monthly Twice Monthly Every Other Week Weekly" at bounding box center [268, 100] width 97 height 11
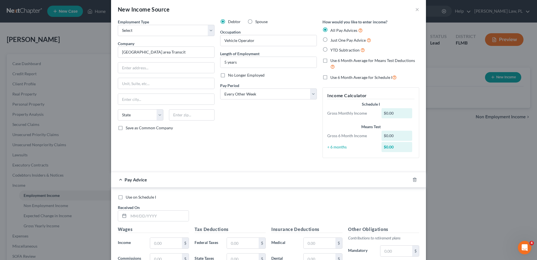
click at [330, 39] on label "Just One Pay Advice" at bounding box center [350, 40] width 41 height 6
click at [333, 39] on input "Just One Pay Advice" at bounding box center [335, 39] width 4 height 4
radio input "true"
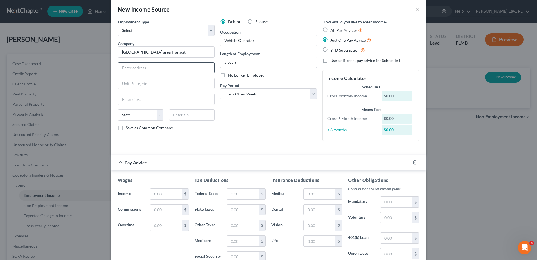
click at [164, 69] on input "text" at bounding box center [166, 67] width 96 height 11
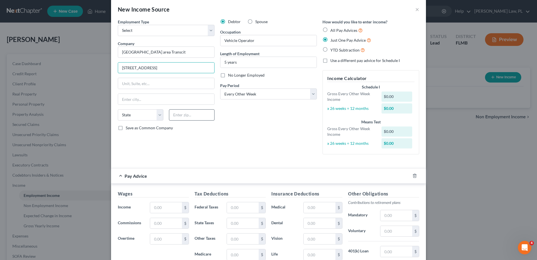
type input "[STREET_ADDRESS]"
click at [183, 117] on input "text" at bounding box center [192, 114] width 46 height 11
type input "32901"
click at [226, 112] on div "Debtor Spouse Occupation Vehicle Operator Length of Employment 5 years No Longe…" at bounding box center [268, 89] width 102 height 140
type input "[GEOGRAPHIC_DATA]"
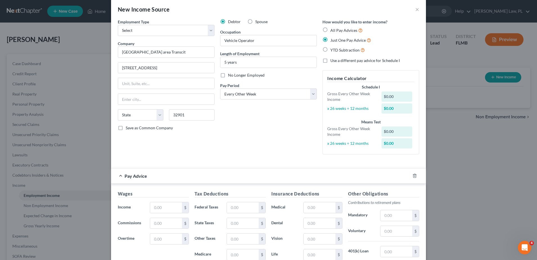
select select "9"
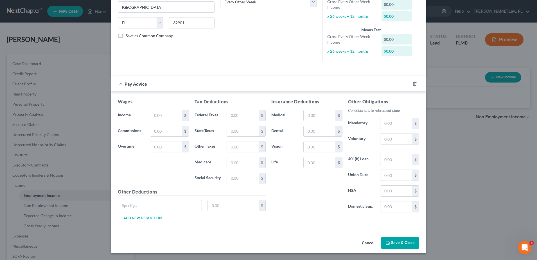
click at [401, 244] on button "Save & Close" at bounding box center [400, 243] width 38 height 12
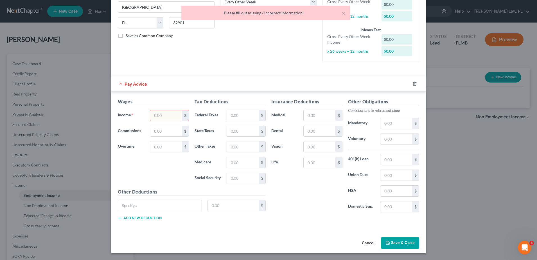
click at [169, 116] on input "text" at bounding box center [166, 115] width 32 height 11
type input "0.00"
click at [398, 243] on button "Save & Close" at bounding box center [400, 243] width 38 height 12
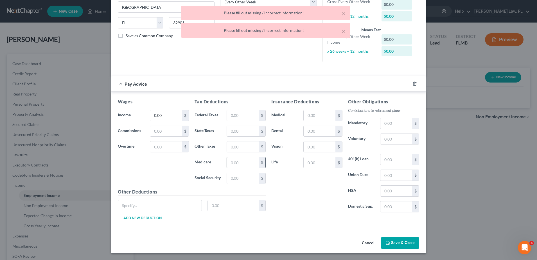
scroll to position [0, 0]
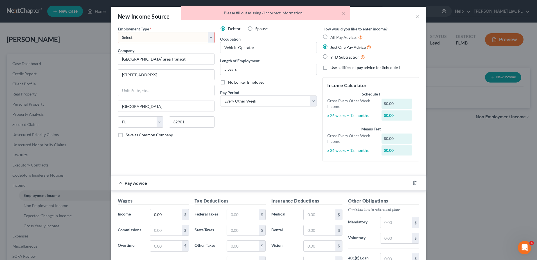
click at [159, 38] on select "Select Full or [DEMOGRAPHIC_DATA] Employment Self Employment" at bounding box center [166, 37] width 97 height 11
select select "0"
click at [118, 32] on select "Select Full or [DEMOGRAPHIC_DATA] Employment Self Employment" at bounding box center [166, 37] width 97 height 11
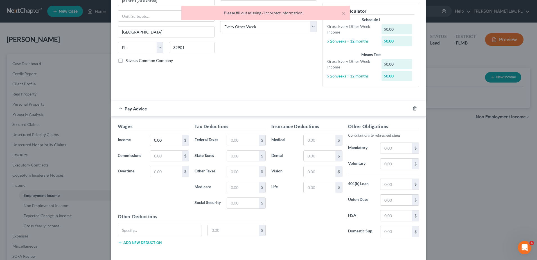
click at [359, 166] on label "Voluntary" at bounding box center [361, 163] width 32 height 11
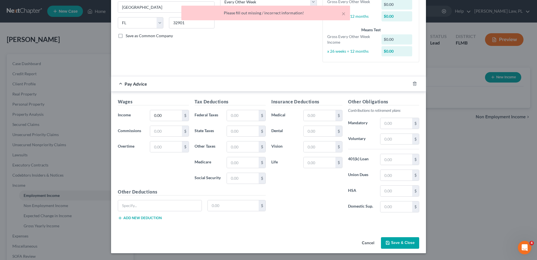
scroll to position [99, 0]
click at [399, 244] on button "Save & Close" at bounding box center [400, 243] width 38 height 12
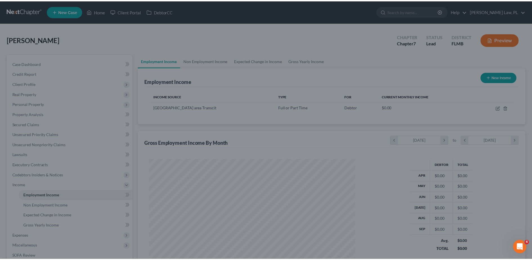
scroll to position [281087, 280971]
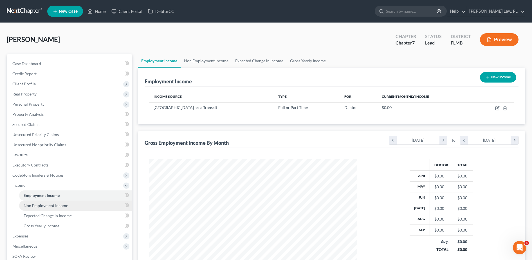
click at [64, 207] on span "Non Employment Income" at bounding box center [46, 205] width 44 height 5
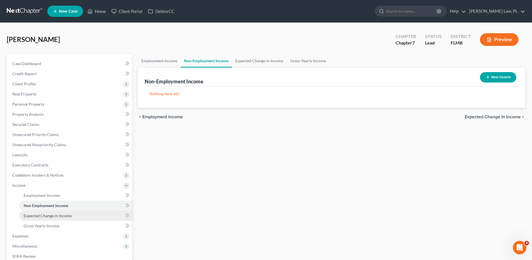
click at [58, 220] on link "Expected Change in Income" at bounding box center [75, 215] width 113 height 10
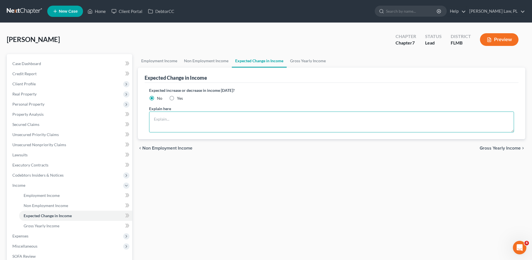
click at [192, 120] on textarea at bounding box center [331, 121] width 365 height 21
type textarea "Possibly salary raise this month. less tha a dollar"
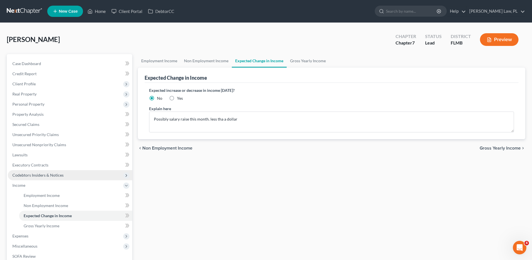
click at [199, 152] on div "chevron_left Non Employment Income Gross Yearly Income chevron_right" at bounding box center [331, 148] width 387 height 18
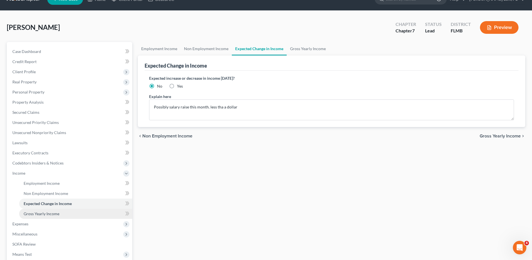
click at [76, 212] on link "Gross Yearly Income" at bounding box center [75, 213] width 113 height 10
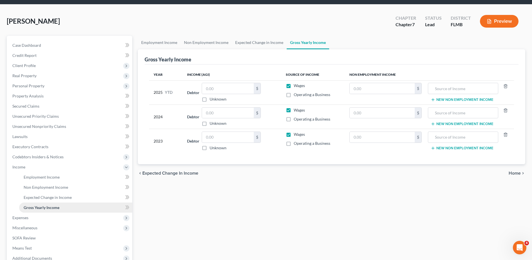
scroll to position [27, 0]
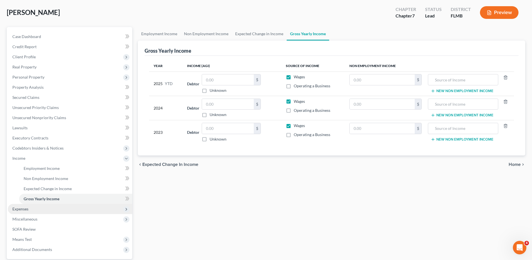
click at [36, 209] on span "Expenses" at bounding box center [70, 209] width 124 height 10
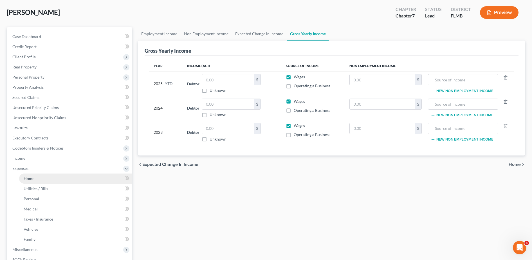
click at [45, 178] on link "Home" at bounding box center [75, 178] width 113 height 10
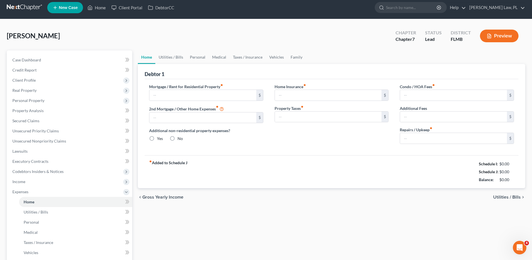
type input "0.00"
radio input "true"
type input "0.00"
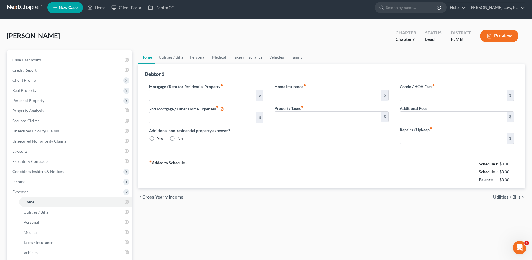
type input "0.00"
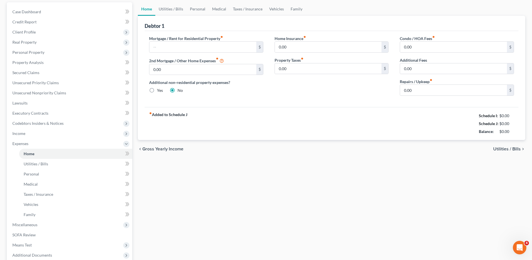
scroll to position [52, 0]
click at [425, 89] on input "0.00" at bounding box center [453, 89] width 107 height 11
type input "75.00"
drag, startPoint x: 73, startPoint y: 162, endPoint x: 84, endPoint y: 161, distance: 10.5
click at [73, 162] on link "Utilities / Bills" at bounding box center [75, 163] width 113 height 10
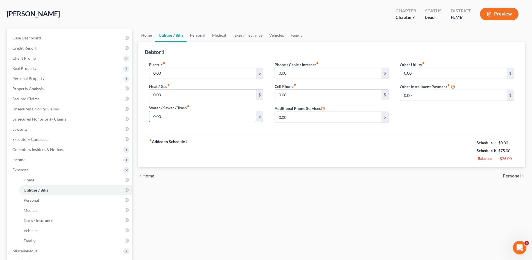
scroll to position [45, 0]
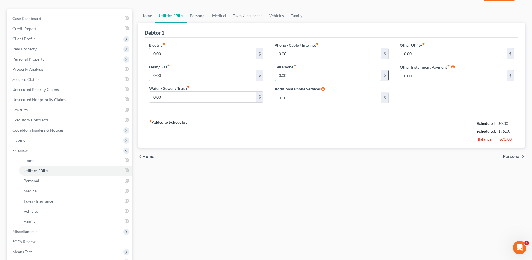
click at [296, 80] on input "0.00" at bounding box center [328, 75] width 107 height 11
type input "110.00"
click at [208, 178] on div "Home Utilities / Bills Personal Medical Taxes / Insurance Vehicles Family Debto…" at bounding box center [331, 156] width 393 height 294
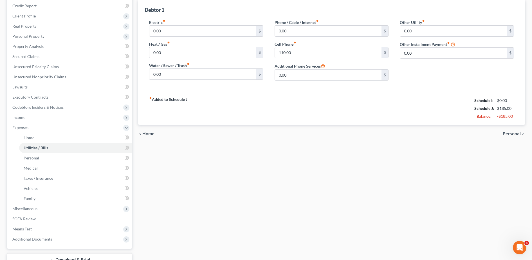
scroll to position [68, 0]
click at [56, 162] on link "Medical" at bounding box center [75, 167] width 113 height 10
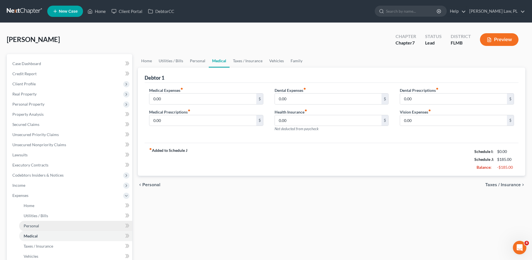
click at [36, 225] on span "Personal" at bounding box center [31, 225] width 15 height 5
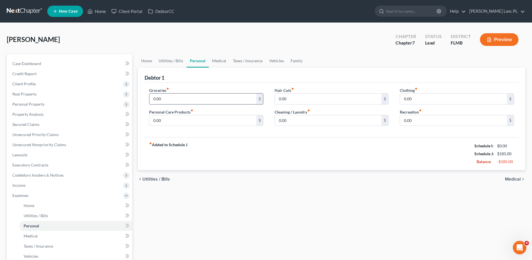
click at [198, 102] on input "0.00" at bounding box center [202, 98] width 107 height 11
type input "800.00"
click at [191, 122] on input "0.00" at bounding box center [202, 120] width 107 height 11
type input "30.00"
click at [289, 120] on input "0.00" at bounding box center [328, 120] width 107 height 11
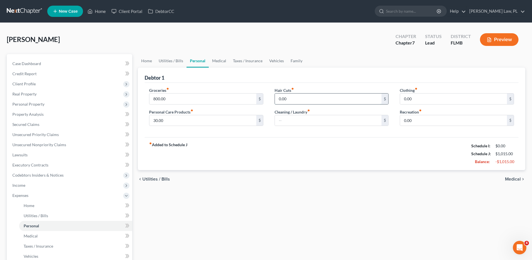
click at [293, 100] on input "0.00" at bounding box center [328, 98] width 107 height 11
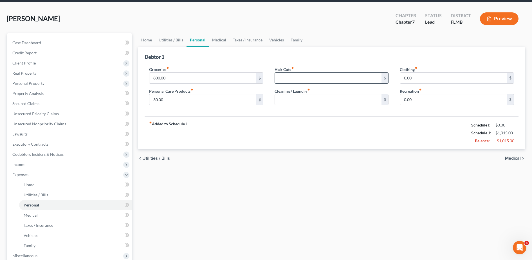
scroll to position [21, 0]
click at [412, 82] on input "0.00" at bounding box center [453, 77] width 107 height 11
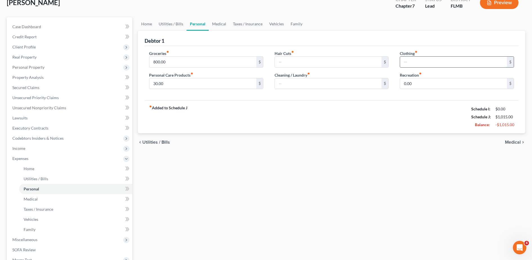
scroll to position [37, 0]
type input "30.00"
click at [420, 85] on input "0.00" at bounding box center [453, 83] width 107 height 11
type input "300.00"
click at [60, 199] on link "Medical" at bounding box center [75, 199] width 113 height 10
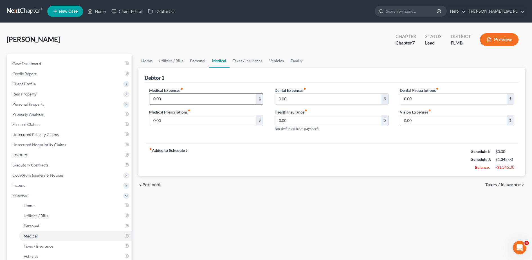
click at [184, 101] on input "0.00" at bounding box center [202, 98] width 107 height 11
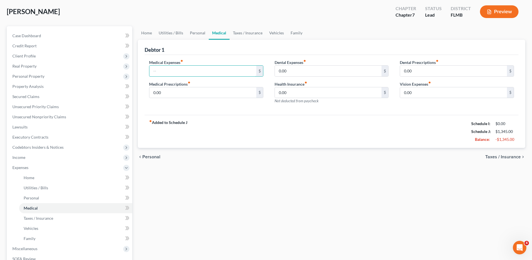
scroll to position [31, 0]
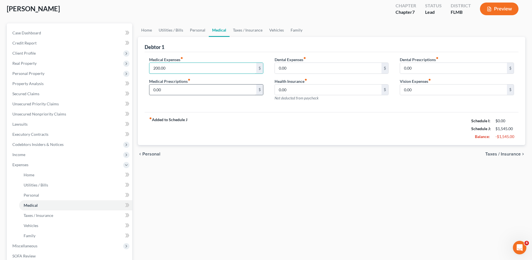
type input "200.00"
click at [199, 94] on input "0.00" at bounding box center [202, 89] width 107 height 11
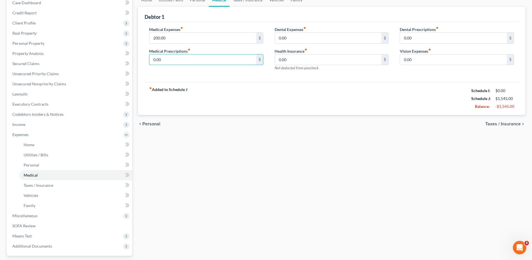
scroll to position [59, 0]
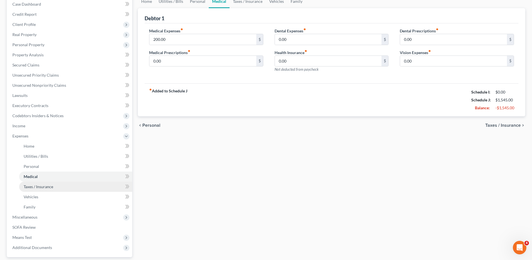
click at [49, 186] on span "Taxes / Insurance" at bounding box center [39, 186] width 30 height 5
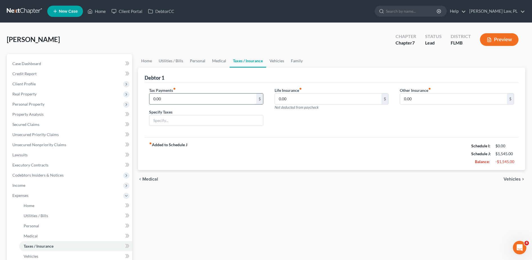
click at [193, 102] on input "0.00" at bounding box center [202, 98] width 107 height 11
type input "250.00"
click at [174, 122] on input "text" at bounding box center [206, 120] width 114 height 11
type input "23-24 Taxes"
click at [278, 125] on div "Life Insurance fiber_manual_record 0.00 $ Not deducted from paycheck" at bounding box center [331, 108] width 125 height 43
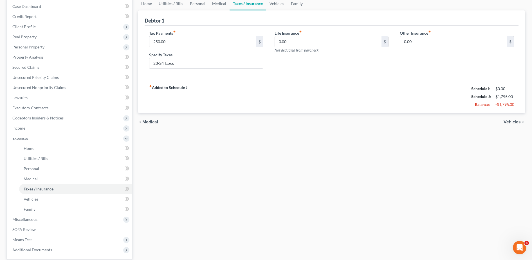
scroll to position [58, 0]
drag, startPoint x: 43, startPoint y: 198, endPoint x: 109, endPoint y: 171, distance: 71.3
click at [43, 198] on link "Vehicles" at bounding box center [75, 198] width 113 height 10
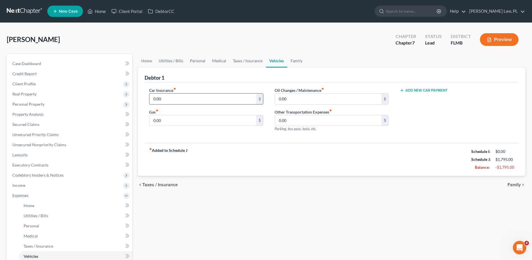
click at [194, 96] on input "0.00" at bounding box center [202, 98] width 107 height 11
type input "240.00"
click at [186, 117] on input "0.00" at bounding box center [202, 120] width 107 height 11
type input "140.00"
click at [298, 99] on input "0.00" at bounding box center [328, 98] width 107 height 11
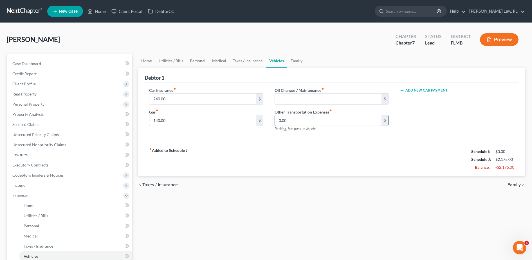
click at [303, 116] on input "0.00" at bounding box center [328, 120] width 107 height 11
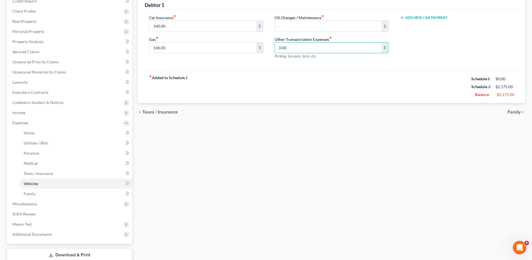
scroll to position [73, 0]
drag, startPoint x: 47, startPoint y: 196, endPoint x: 75, endPoint y: 180, distance: 31.6
click at [47, 196] on link "Family" at bounding box center [75, 193] width 113 height 10
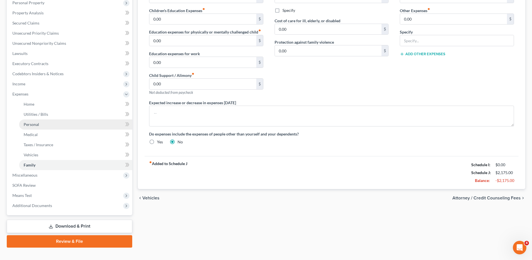
scroll to position [102, 0]
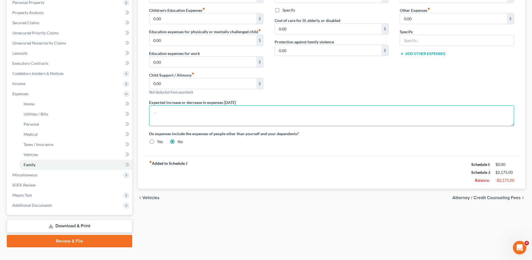
click at [177, 114] on textarea at bounding box center [331, 115] width 365 height 21
type textarea "Medical bills will increase without a dbout."
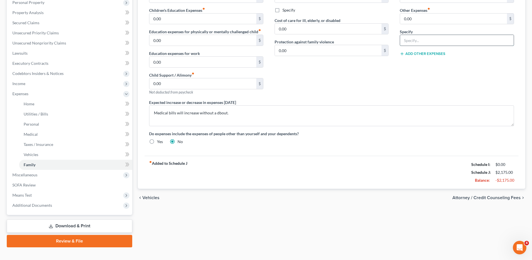
click at [408, 42] on input "text" at bounding box center [457, 40] width 114 height 11
type input "S"
type input "Tabacco Expenses"
click at [423, 19] on input "0.00" at bounding box center [453, 18] width 107 height 11
type input "150.00"
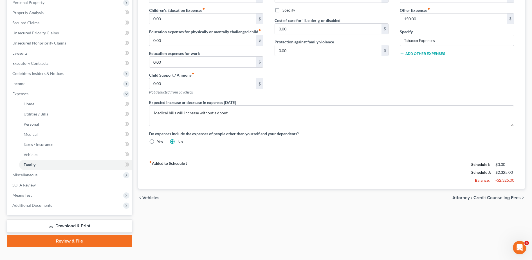
click at [350, 74] on div "Contributions to other family members fiber_manual_record 0.00 $ Specify Cost o…" at bounding box center [331, 43] width 125 height 114
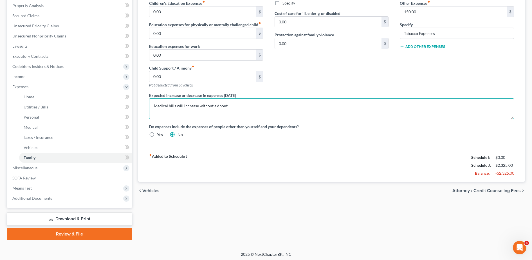
click at [232, 107] on textarea "Medical bills will increase without a dbout." at bounding box center [331, 108] width 365 height 21
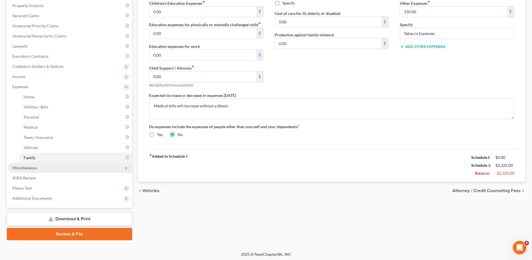
click at [57, 168] on span "Miscellaneous" at bounding box center [70, 168] width 124 height 10
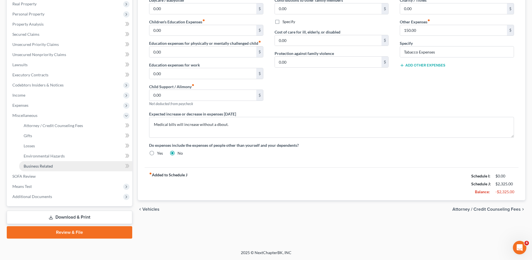
scroll to position [90, 0]
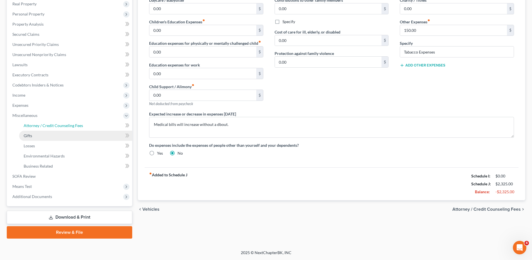
click at [54, 130] on link "Attorney / Credit Counseling Fees" at bounding box center [75, 125] width 113 height 10
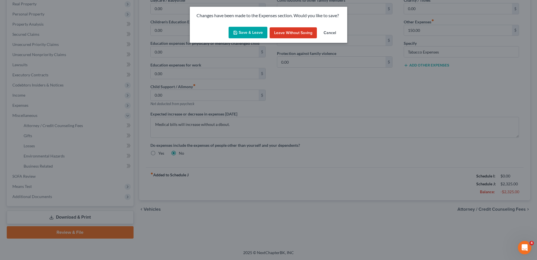
click at [250, 35] on button "Save & Leave" at bounding box center [248, 33] width 39 height 12
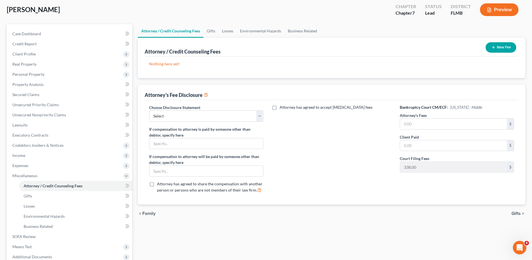
scroll to position [32, 0]
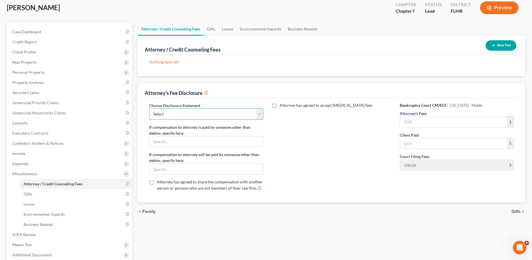
click at [204, 111] on select "Select Attorney Fee Disclosure" at bounding box center [206, 113] width 114 height 11
select select "0"
click at [149, 108] on select "Select Attorney Fee Disclosure" at bounding box center [206, 113] width 114 height 11
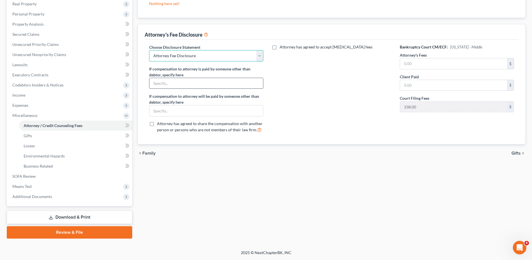
scroll to position [0, 0]
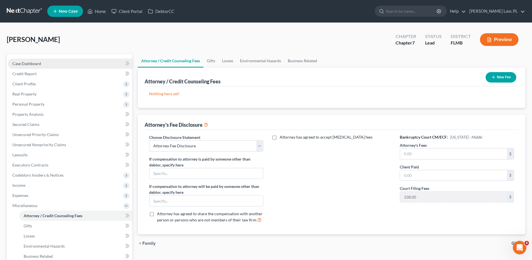
click at [36, 65] on span "Case Dashboard" at bounding box center [26, 63] width 29 height 5
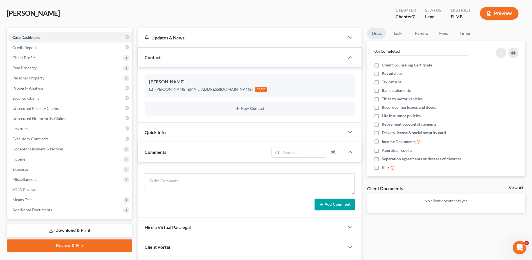
scroll to position [39, 0]
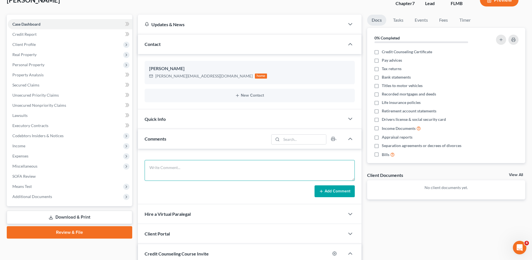
click at [200, 167] on textarea at bounding box center [250, 170] width 210 height 21
type textarea "lived i orgeon garnishing wages when he moved here they refiled and are trying …"
click at [334, 193] on button "Add Comment" at bounding box center [334, 191] width 40 height 12
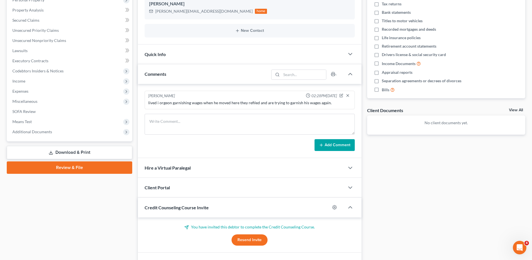
scroll to position [126, 0]
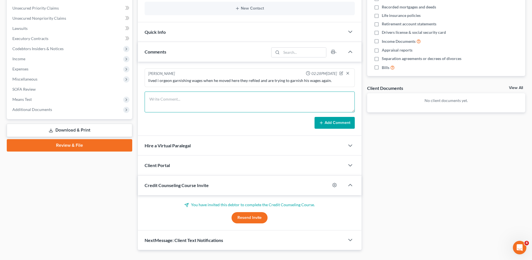
click at [185, 105] on textarea at bounding box center [250, 101] width 210 height 21
type textarea "[GEOGRAPHIC_DATA]"
click at [321, 125] on button "Add Comment" at bounding box center [334, 123] width 40 height 12
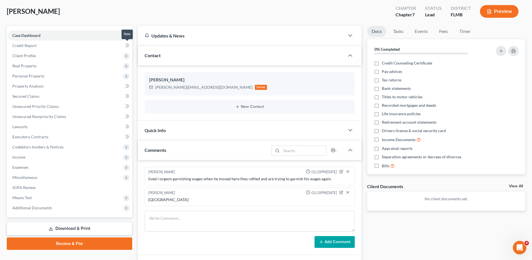
scroll to position [24, 0]
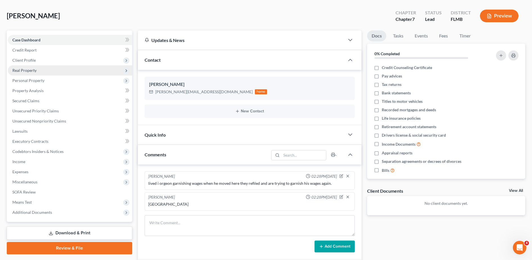
click at [44, 69] on span "Real Property" at bounding box center [70, 70] width 124 height 10
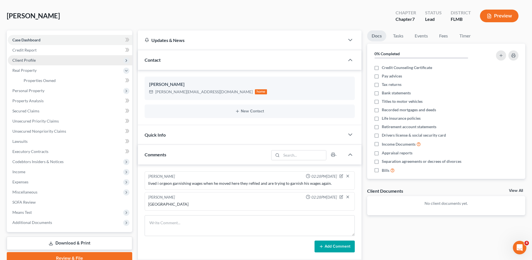
click at [37, 61] on span "Client Profile" at bounding box center [70, 60] width 124 height 10
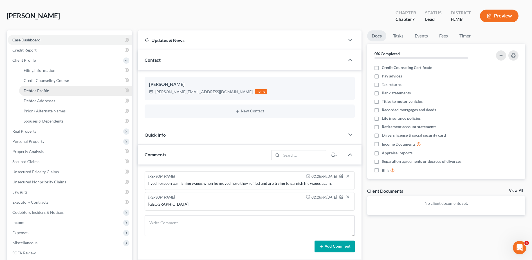
click at [41, 89] on span "Debtor Profile" at bounding box center [36, 90] width 25 height 5
select select "0"
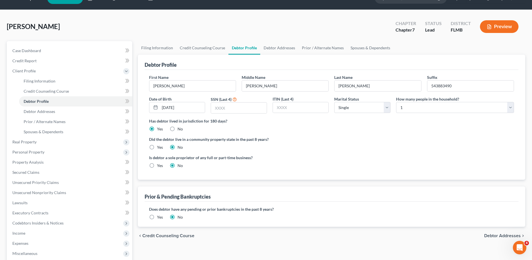
scroll to position [14, 0]
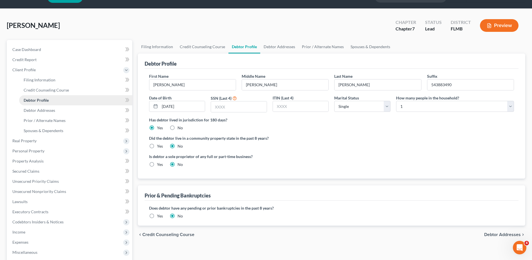
click at [71, 104] on link "Debtor Profile" at bounding box center [75, 100] width 113 height 10
click at [72, 114] on link "Debtor Addresses" at bounding box center [75, 110] width 113 height 10
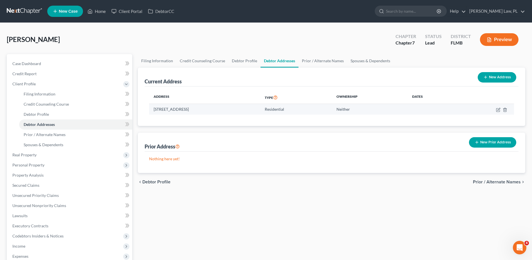
drag, startPoint x: 155, startPoint y: 110, endPoint x: 233, endPoint y: 109, distance: 78.7
click at [233, 109] on td "[STREET_ADDRESS]" at bounding box center [204, 109] width 111 height 11
copy td "[STREET_ADDRESS]"
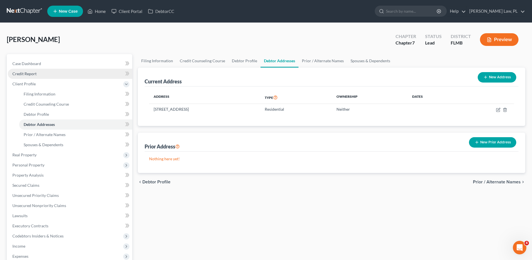
click at [60, 71] on link "Credit Report" at bounding box center [70, 74] width 124 height 10
click at [53, 66] on link "Case Dashboard" at bounding box center [70, 63] width 124 height 10
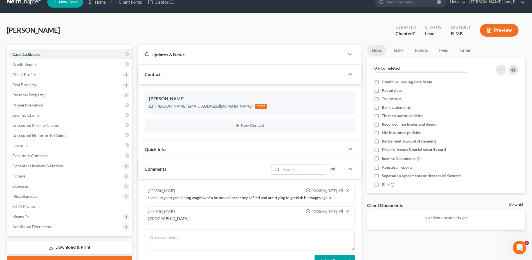
scroll to position [46, 0]
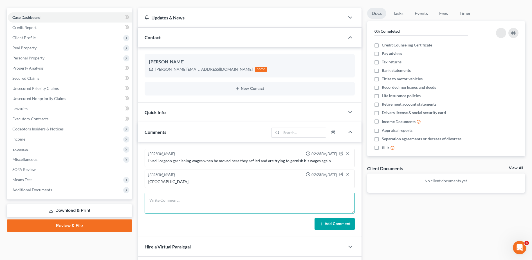
click at [177, 200] on textarea at bounding box center [250, 202] width 210 height 21
click at [307, 203] on textarea "[PERSON_NAME] and [PERSON_NAME] Associates [STREET_ADDRESS] CN EMS134-25-064191" at bounding box center [250, 202] width 210 height 21
type textarea "[PERSON_NAME] and [PERSON_NAME] Associates [STREET_ADDRESS] EMS134-25-064191 ci…"
click at [335, 223] on button "Add Comment" at bounding box center [334, 224] width 40 height 12
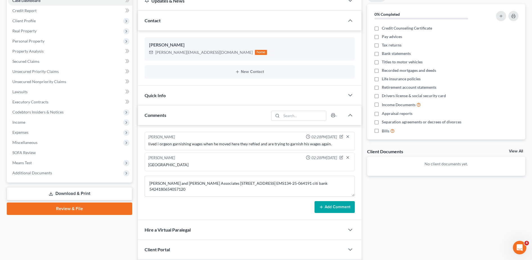
scroll to position [65, 0]
